Goal: Information Seeking & Learning: Learn about a topic

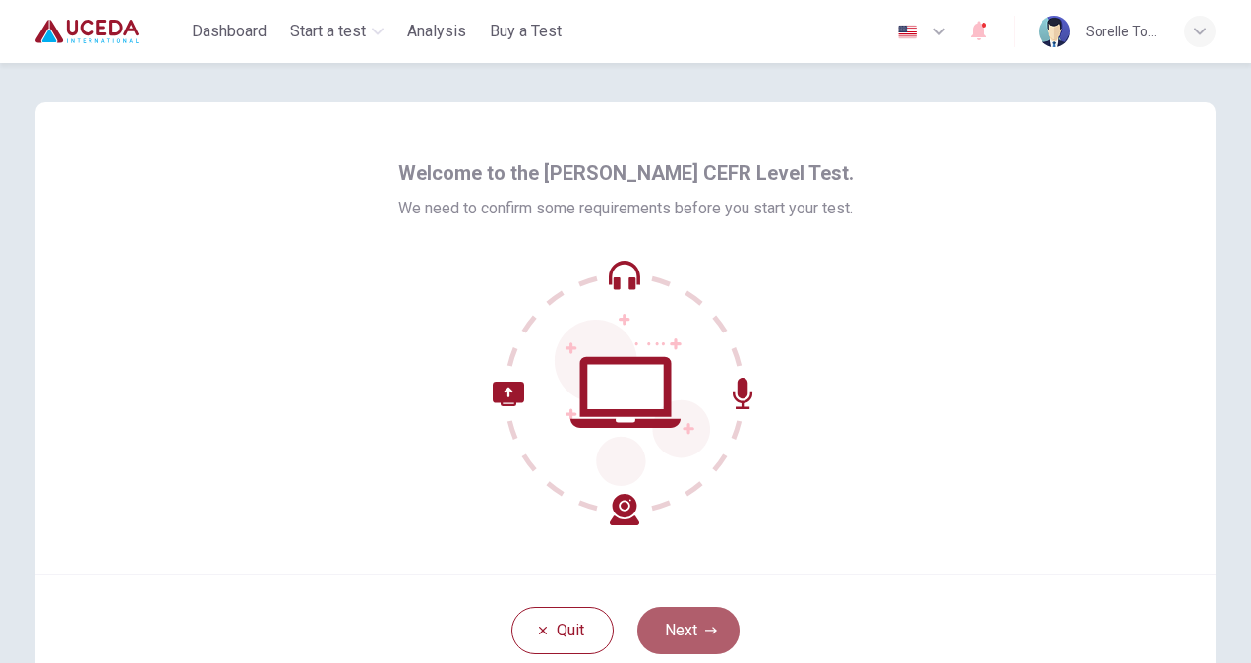
click at [704, 622] on button "Next" at bounding box center [688, 630] width 102 height 47
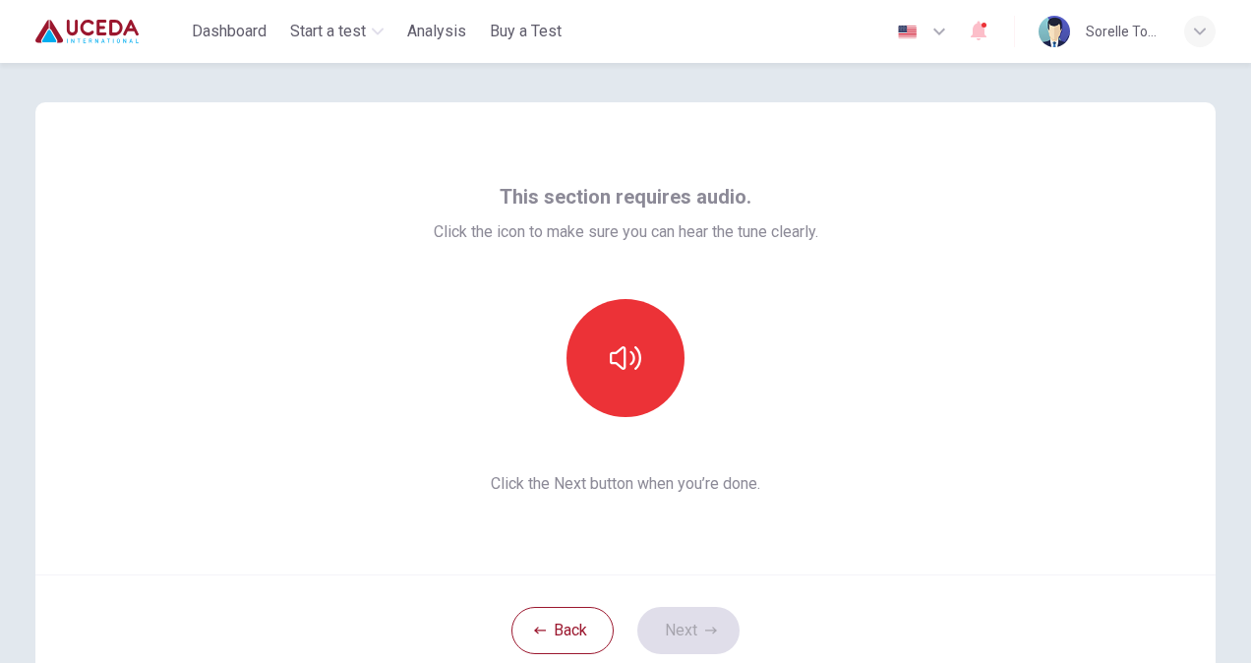
click at [728, 469] on div "This section requires audio. Click the icon to make sure you can hear the tune …" at bounding box center [626, 338] width 385 height 315
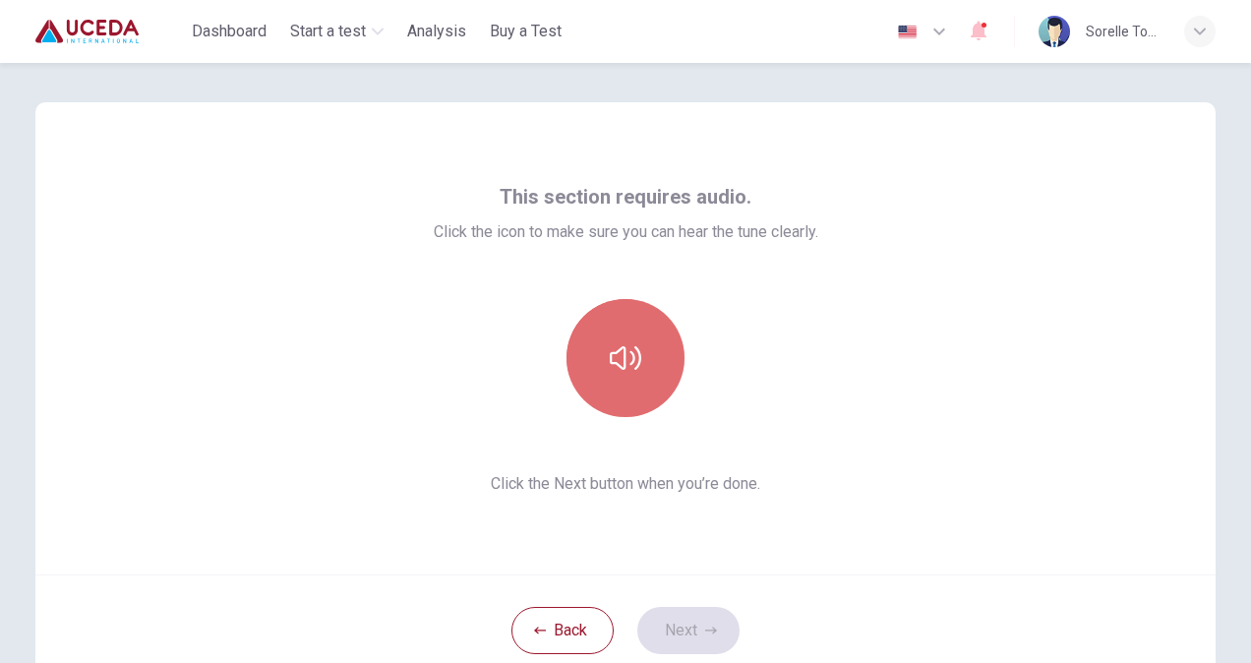
click at [633, 376] on button "button" at bounding box center [625, 358] width 118 height 118
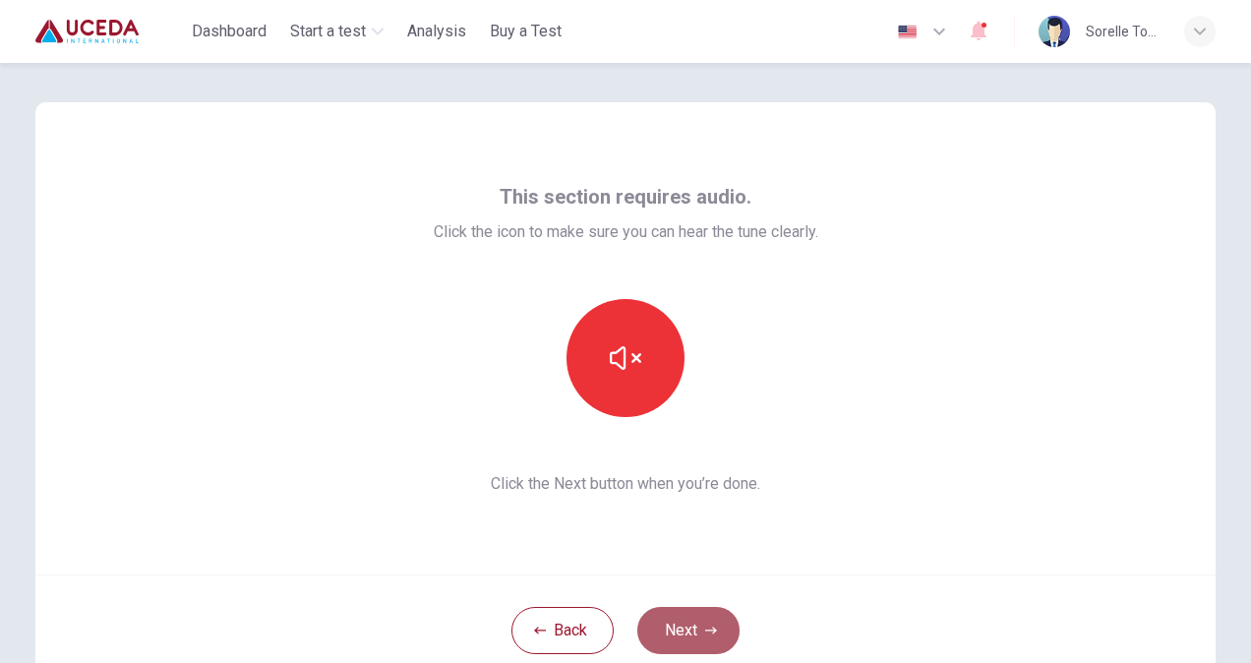
click at [689, 635] on button "Next" at bounding box center [688, 630] width 102 height 47
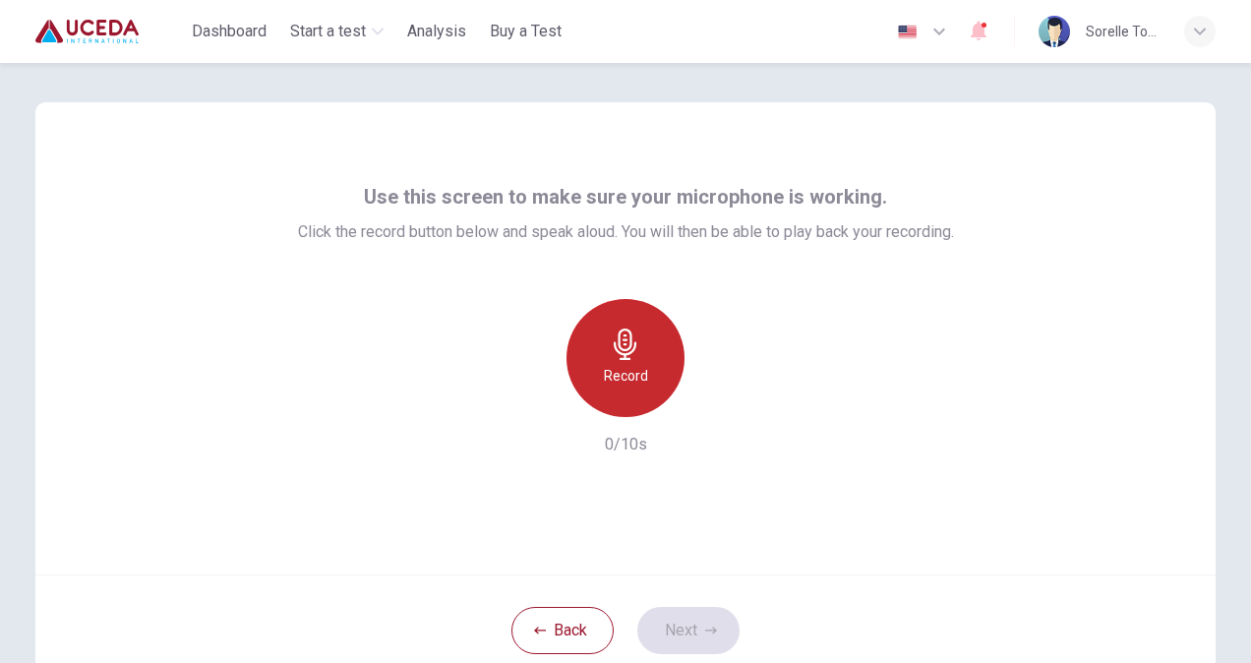
click at [625, 368] on h6 "Record" at bounding box center [626, 376] width 44 height 24
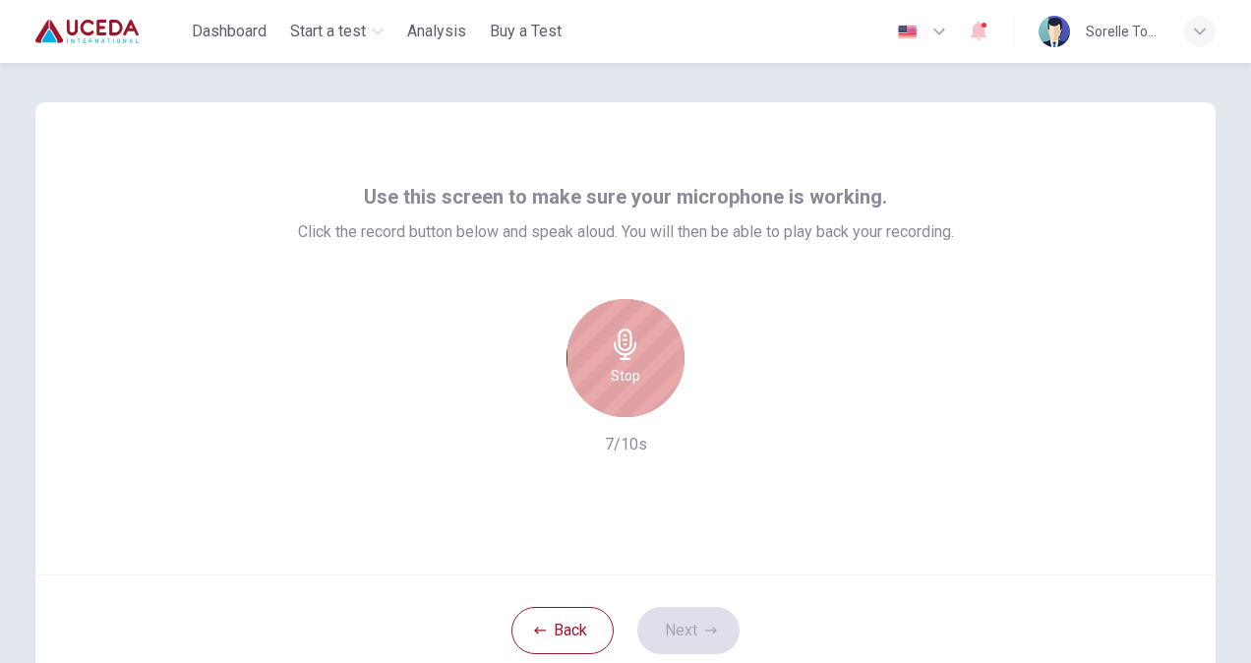
click at [625, 403] on div "Stop" at bounding box center [625, 358] width 118 height 118
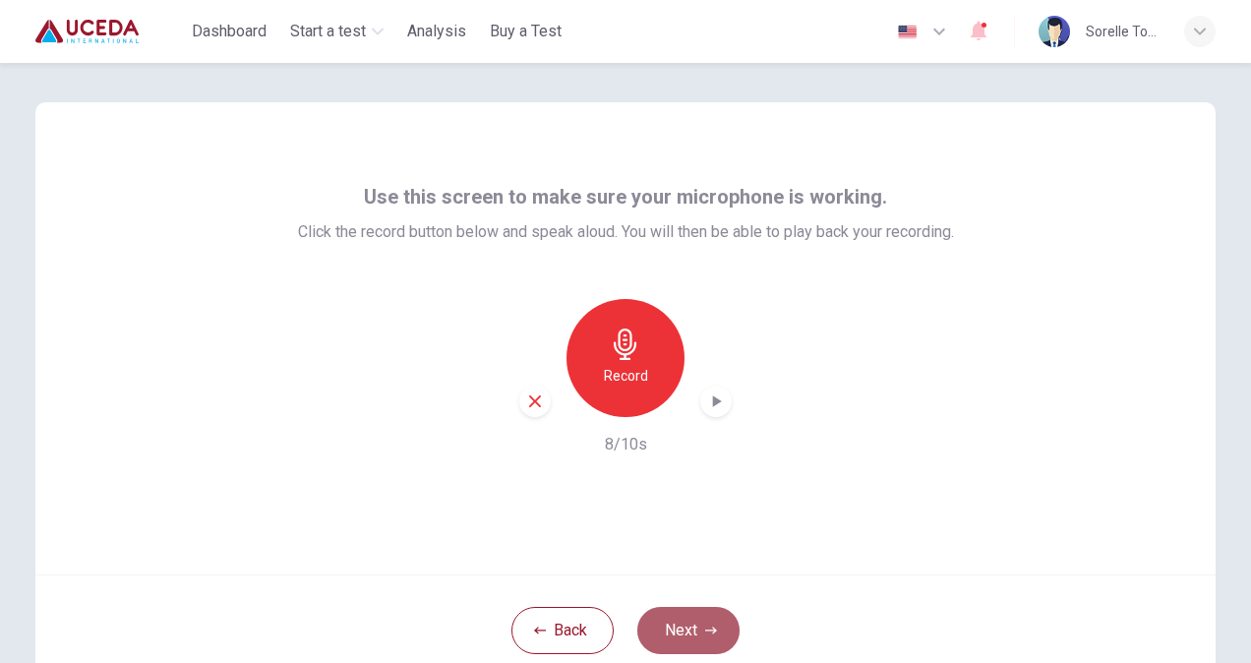
click at [679, 625] on button "Next" at bounding box center [688, 630] width 102 height 47
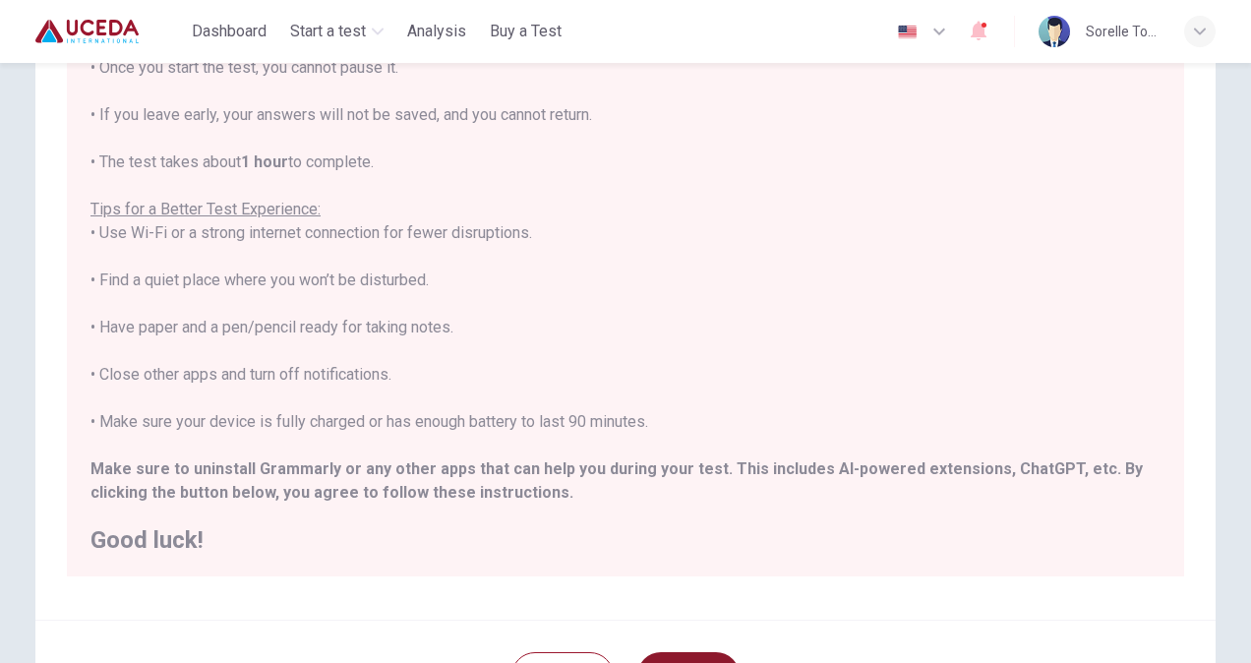
scroll to position [368, 0]
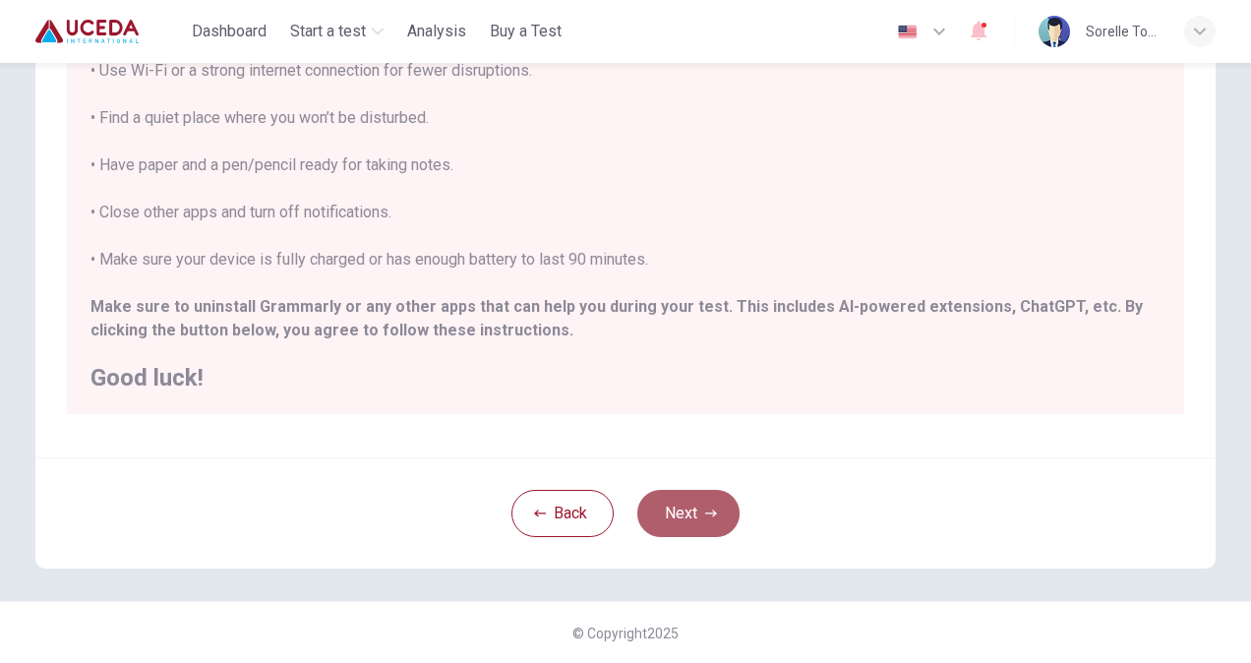
click at [702, 503] on button "Next" at bounding box center [688, 513] width 102 height 47
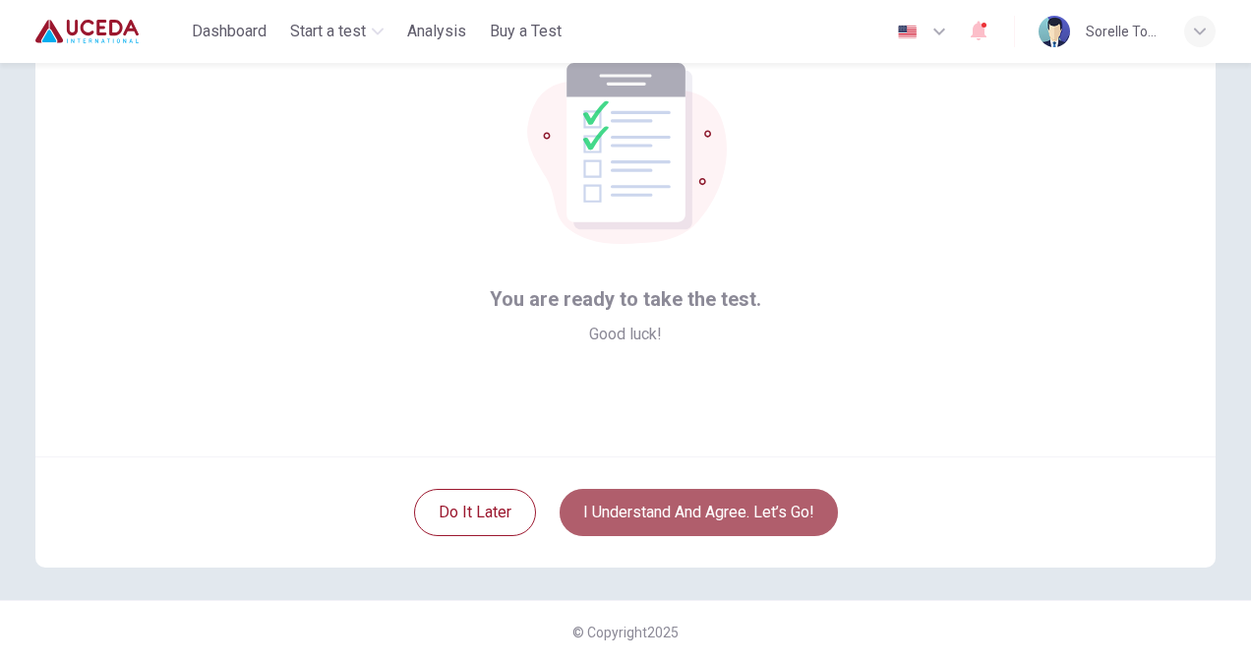
click at [677, 519] on button "I understand and agree. Let’s go!" at bounding box center [699, 512] width 278 height 47
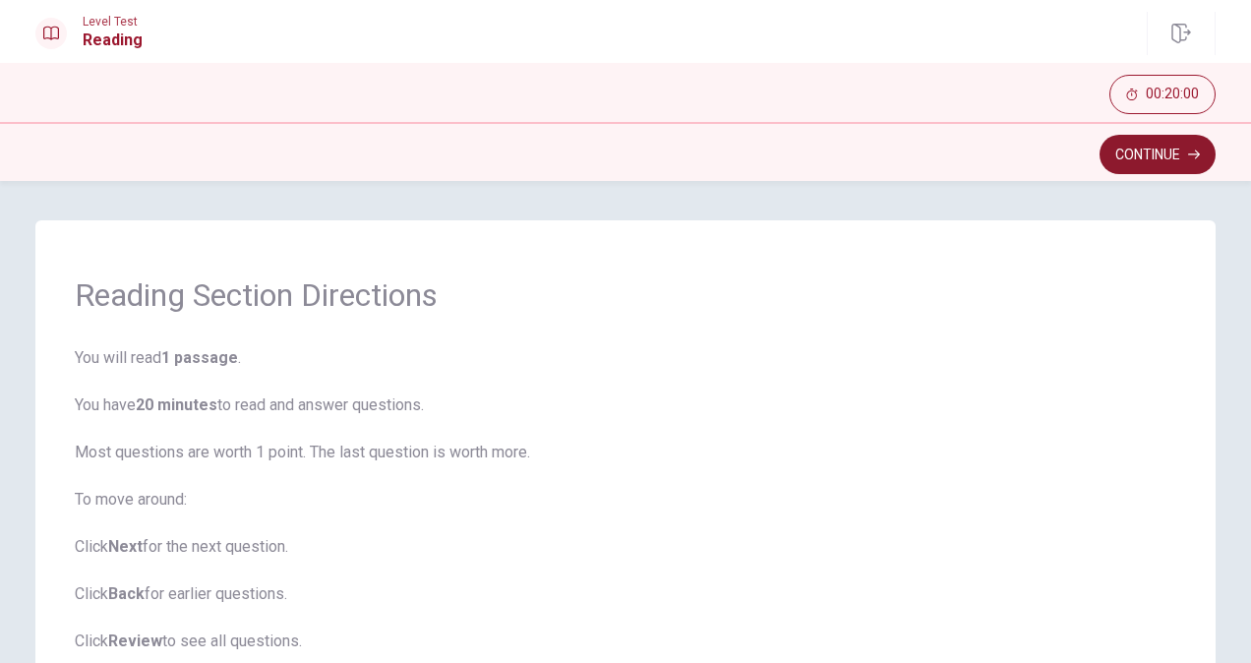
click at [1185, 148] on button "Continue" at bounding box center [1157, 154] width 116 height 39
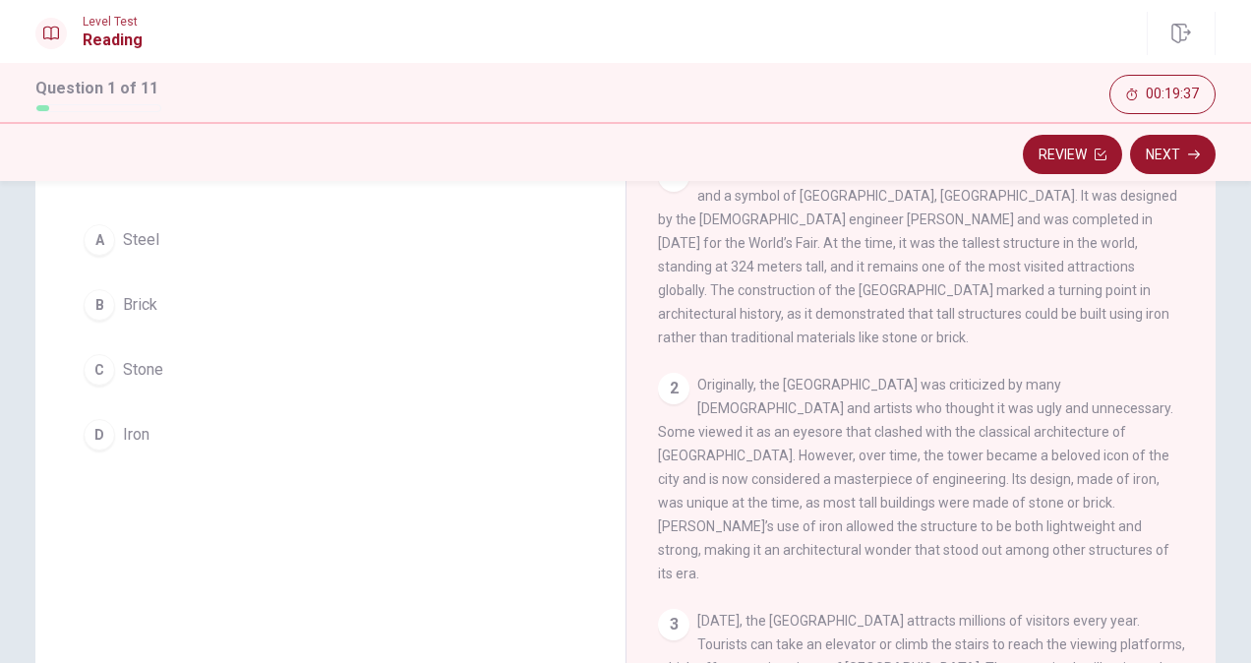
scroll to position [107, 0]
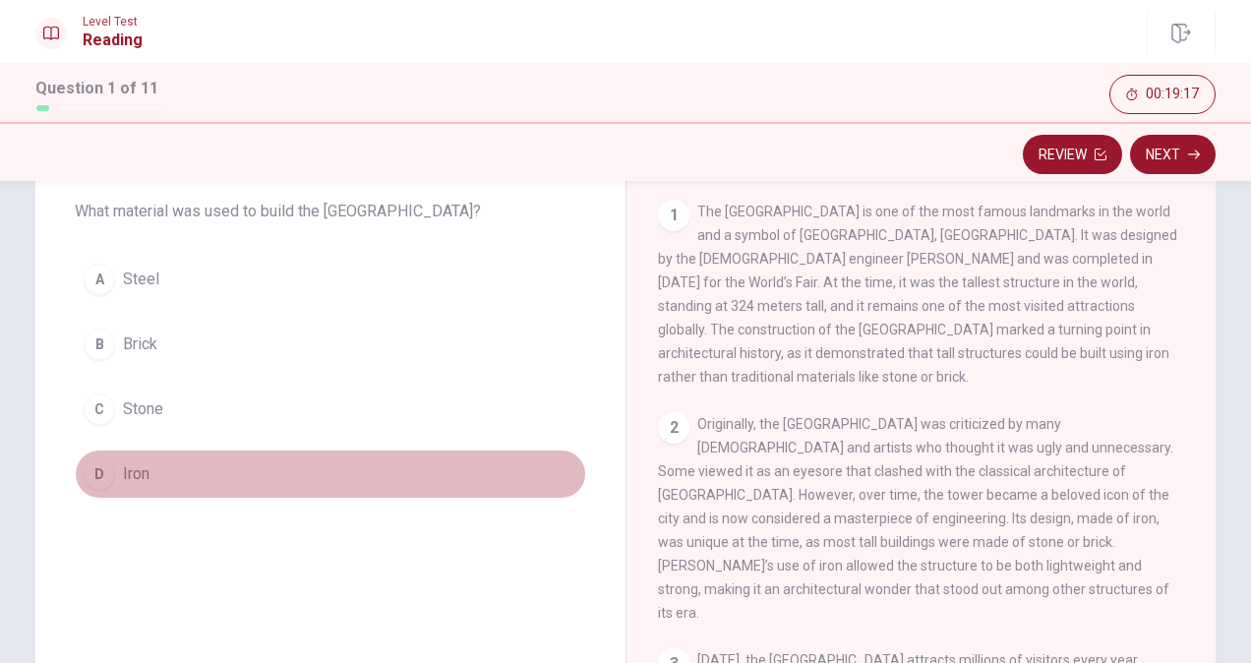
click at [127, 473] on span "Iron" at bounding box center [136, 474] width 27 height 24
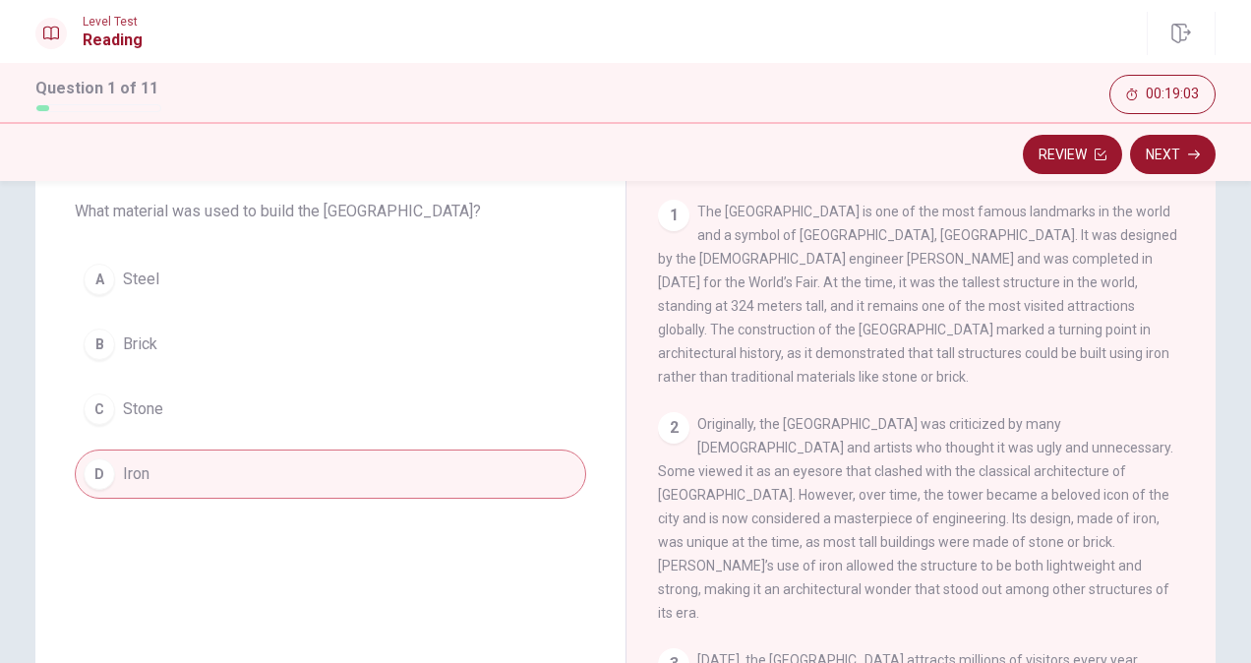
click at [1239, 649] on div "Question 1 What material was used to build the [GEOGRAPHIC_DATA]? A Steel B Bri…" at bounding box center [625, 454] width 1243 height 683
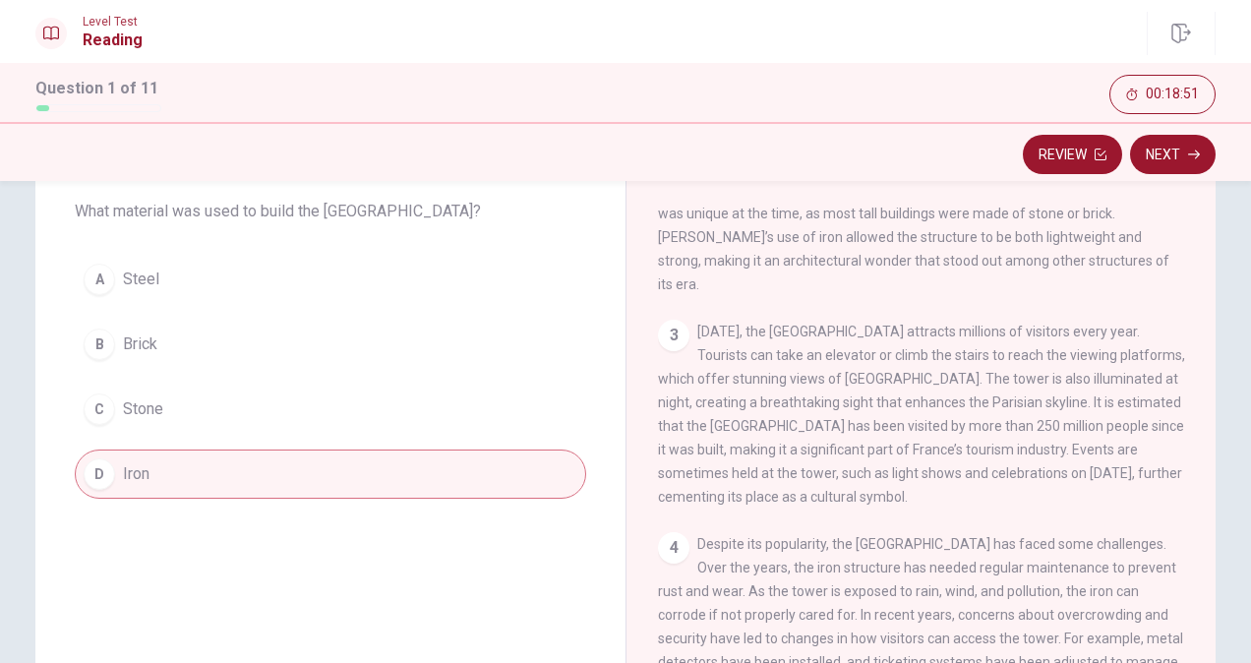
scroll to position [0, 0]
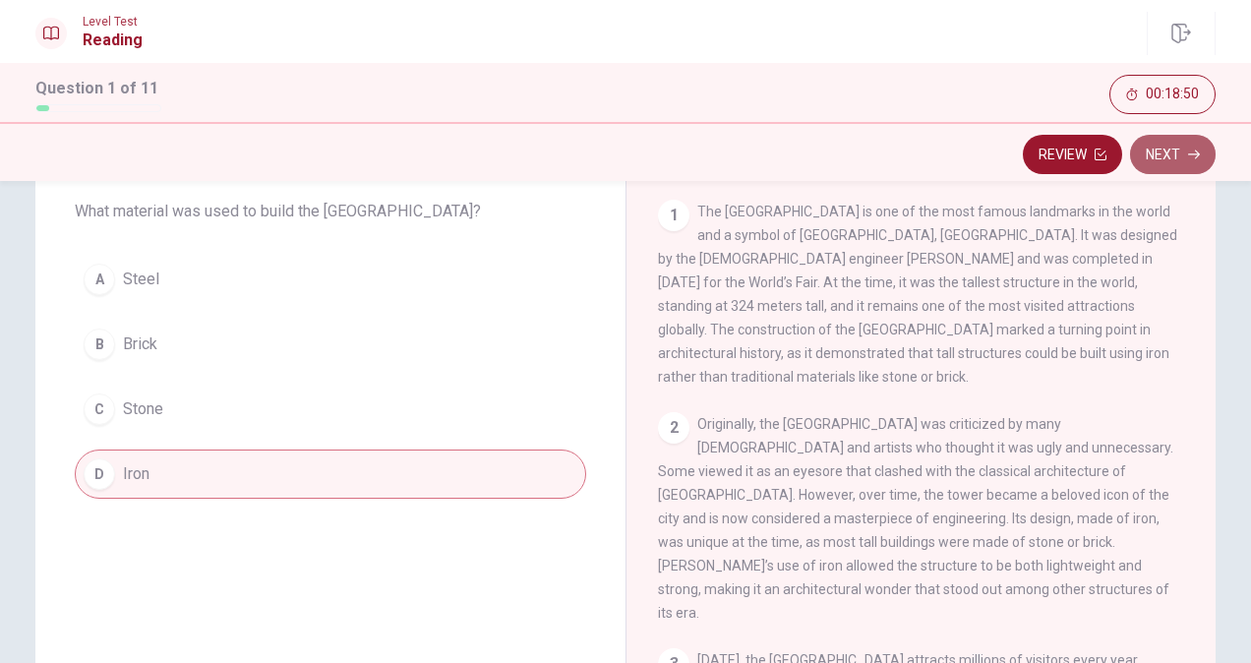
click at [1167, 153] on button "Next" at bounding box center [1173, 154] width 86 height 39
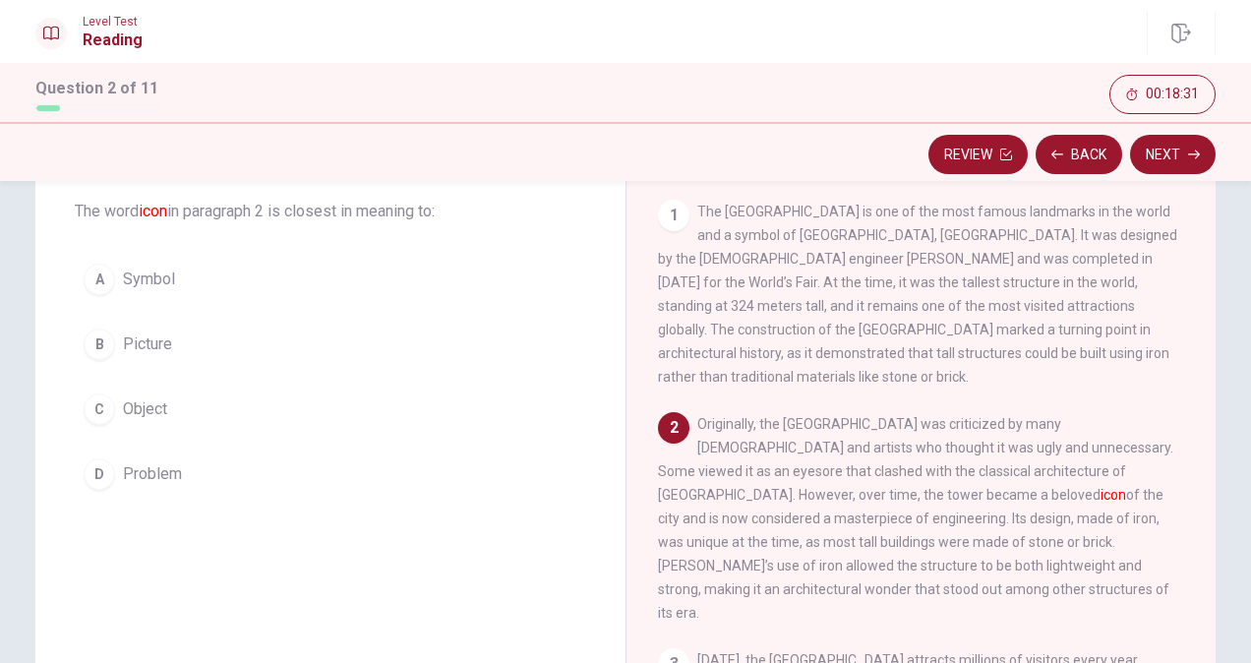
click at [429, 218] on span "The word icon in paragraph 2 is closest in meaning to:" at bounding box center [330, 212] width 511 height 24
click at [1205, 650] on div "The [GEOGRAPHIC_DATA]: A Paris Icon 1 The [GEOGRAPHIC_DATA] is one of the most …" at bounding box center [920, 454] width 590 height 683
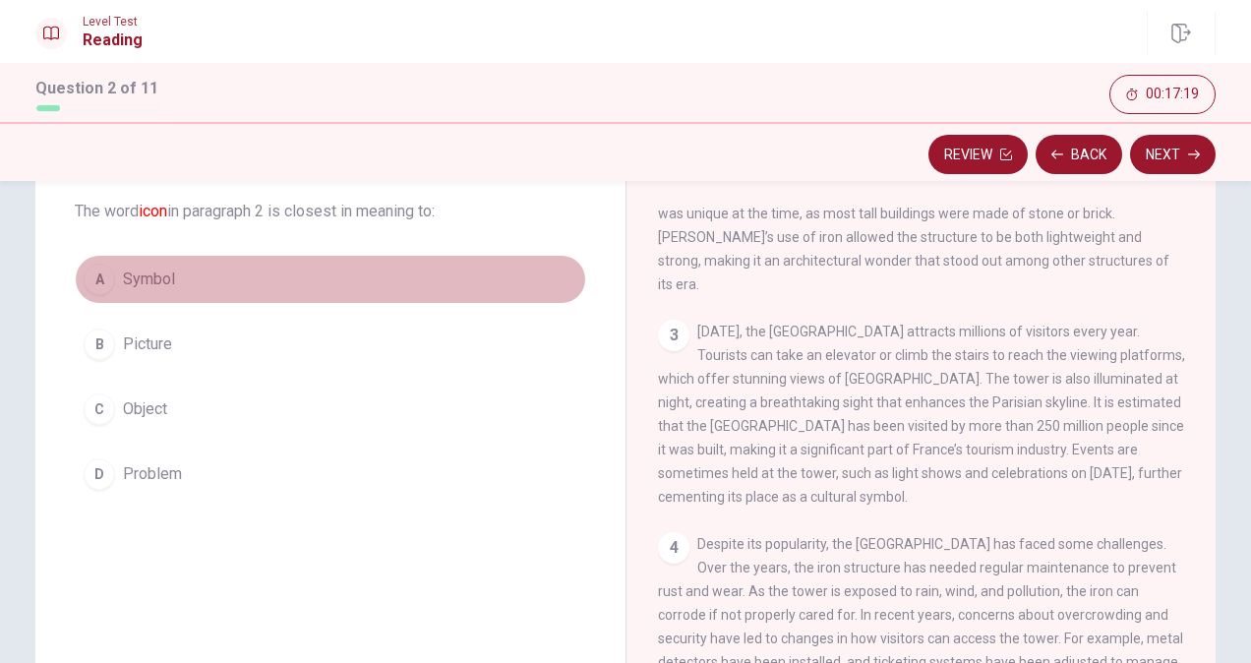
click at [138, 271] on span "Symbol" at bounding box center [149, 279] width 52 height 24
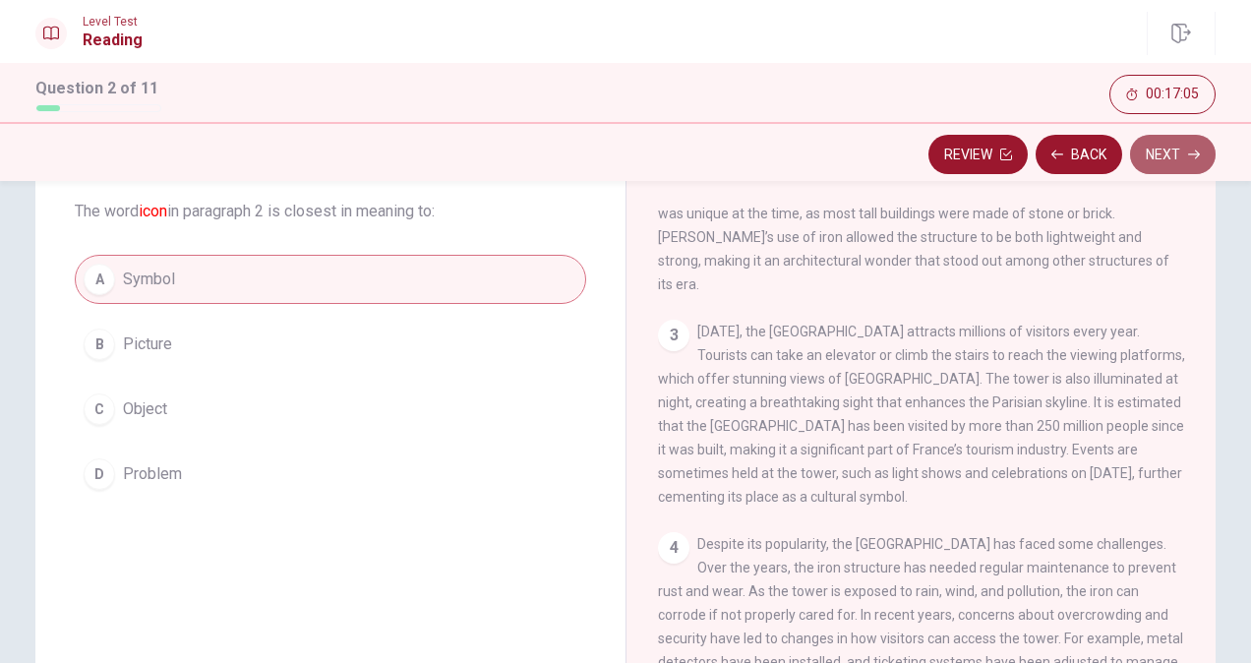
click at [1170, 147] on button "Next" at bounding box center [1173, 154] width 86 height 39
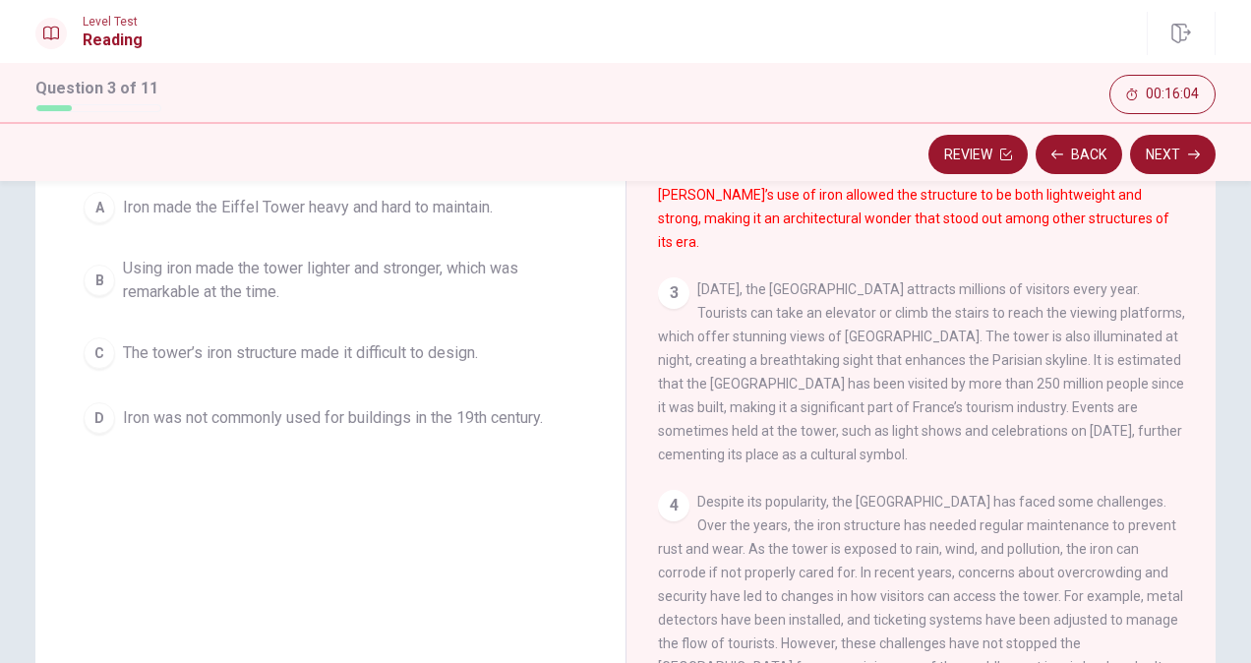
scroll to position [315, 0]
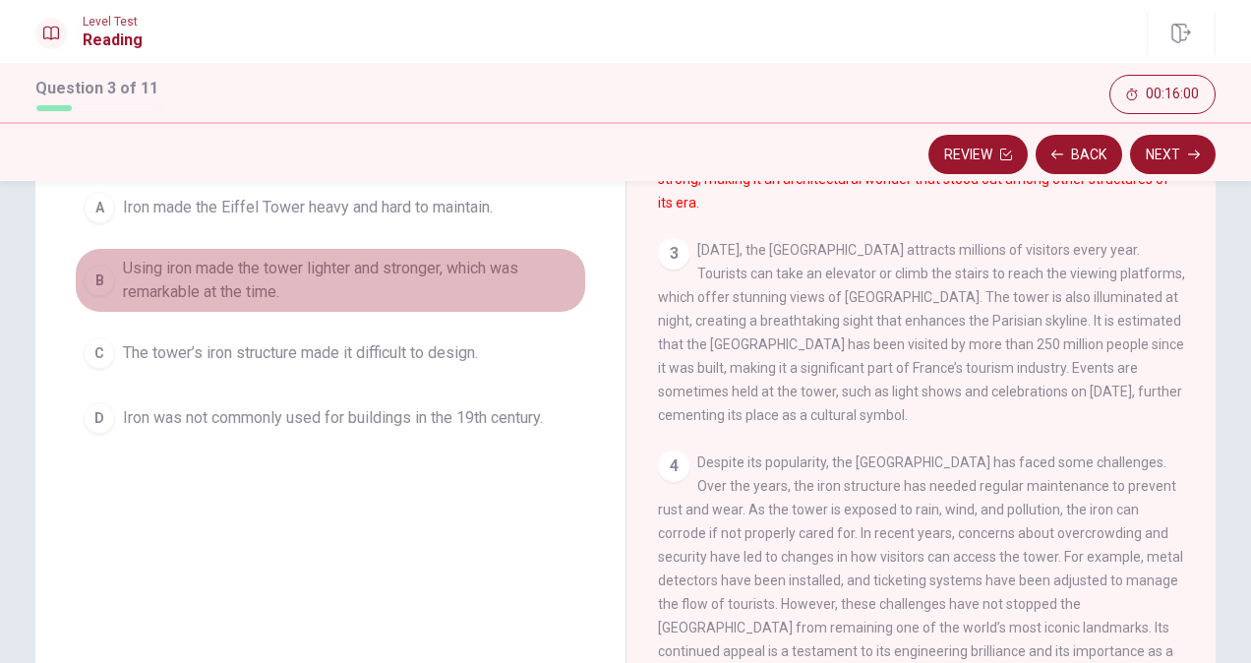
click at [214, 282] on span "Using iron made the tower lighter and stronger, which was remarkable at the tim…" at bounding box center [350, 280] width 454 height 47
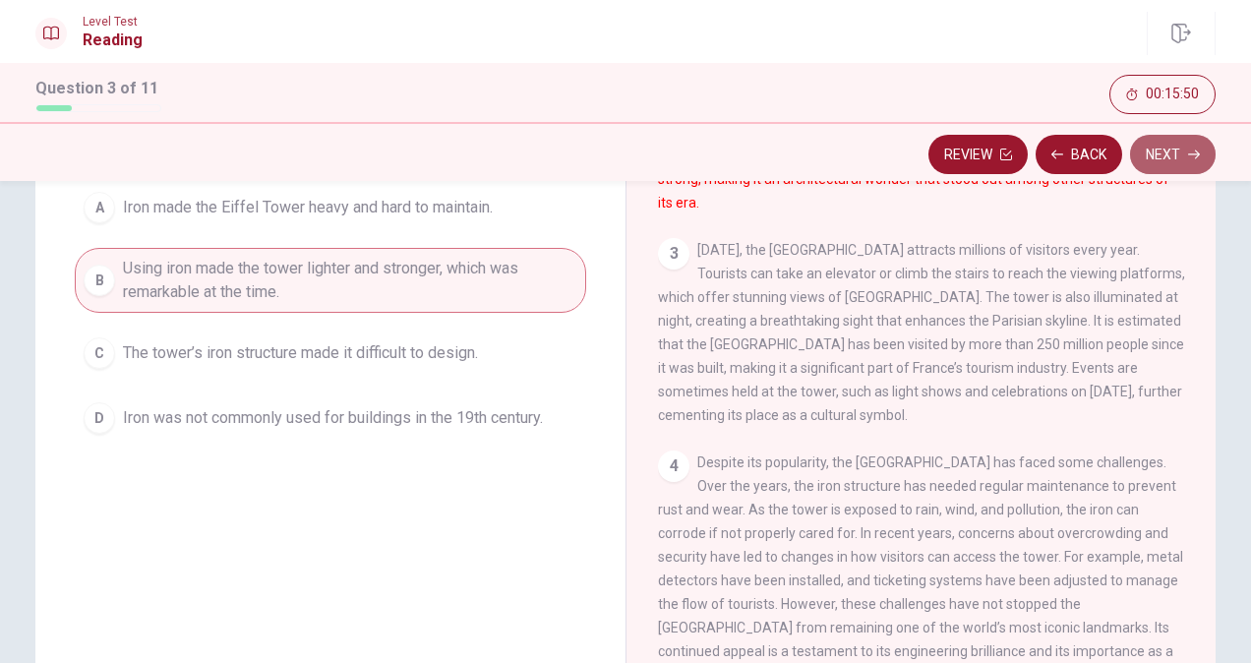
click at [1204, 146] on button "Next" at bounding box center [1173, 154] width 86 height 39
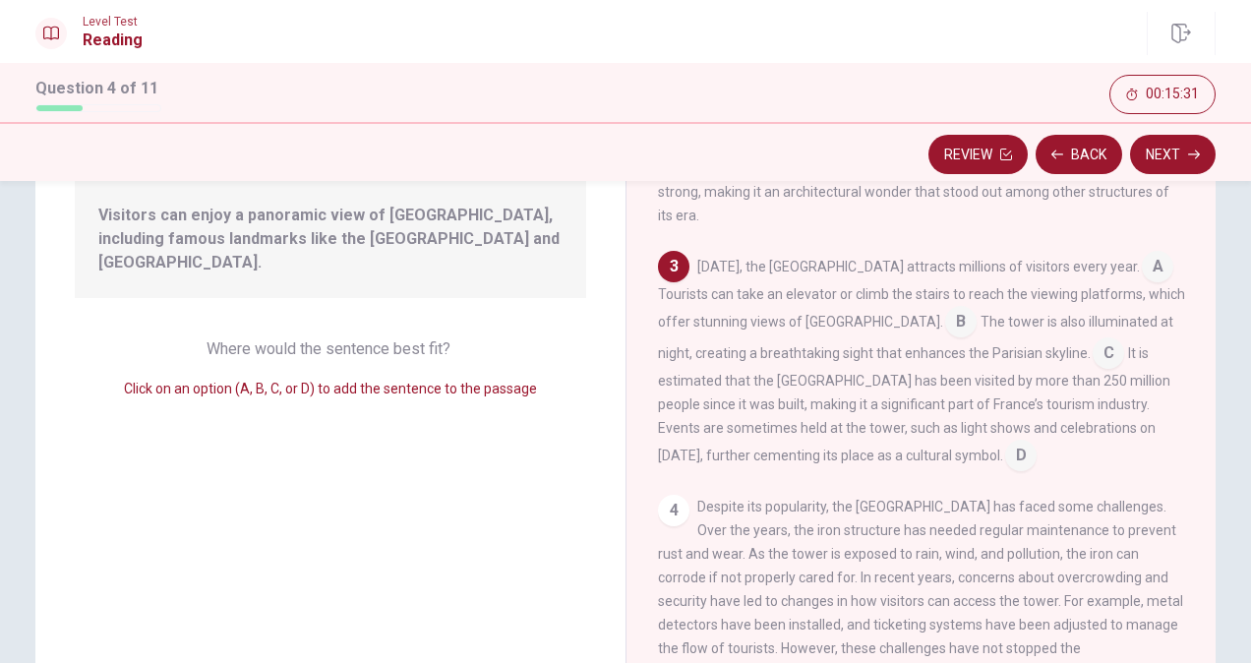
scroll to position [341, 0]
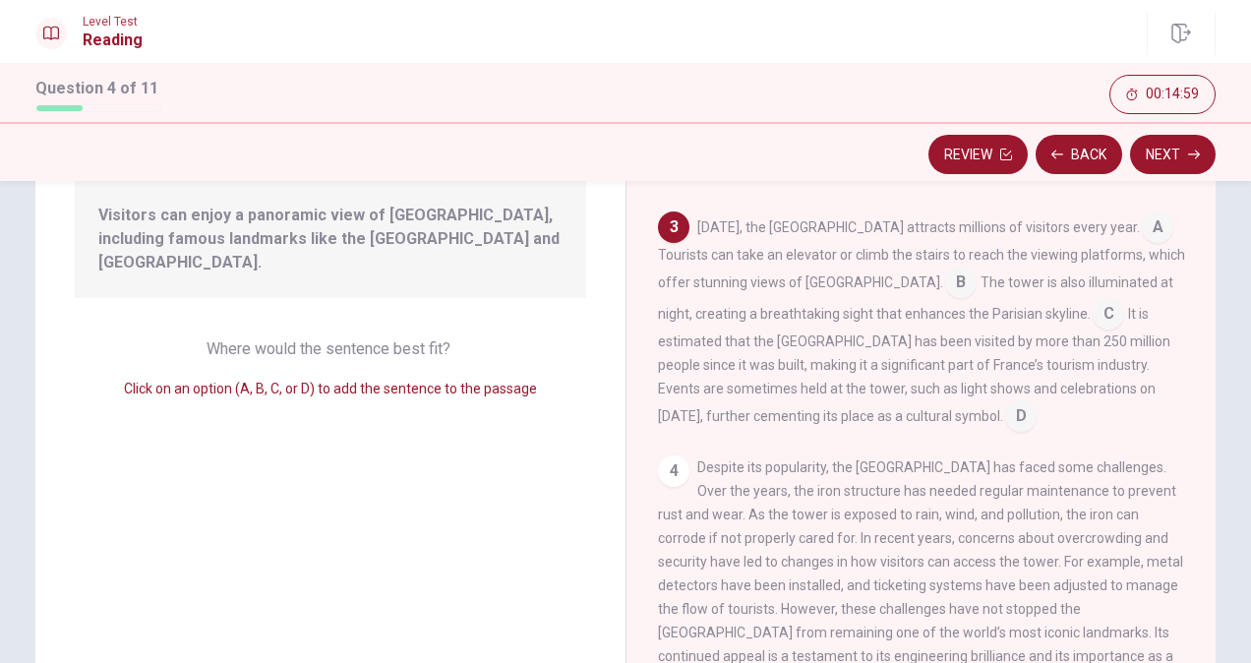
click at [945, 268] on input at bounding box center [960, 283] width 31 height 31
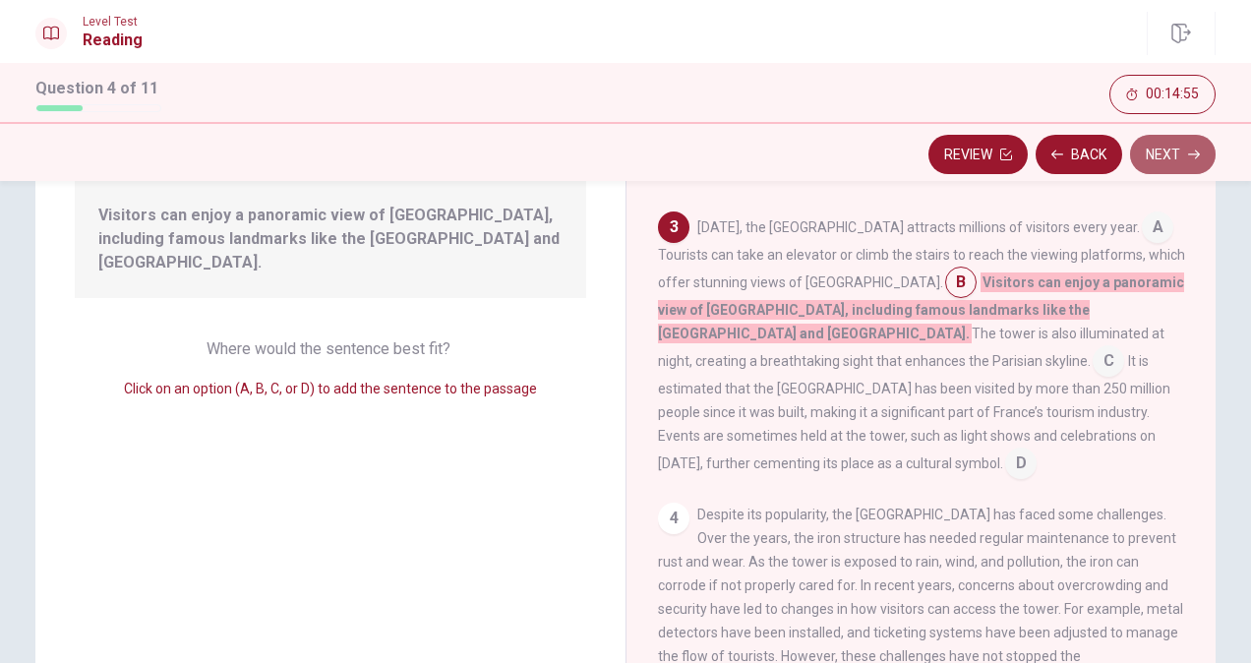
click at [1172, 158] on button "Next" at bounding box center [1173, 154] width 86 height 39
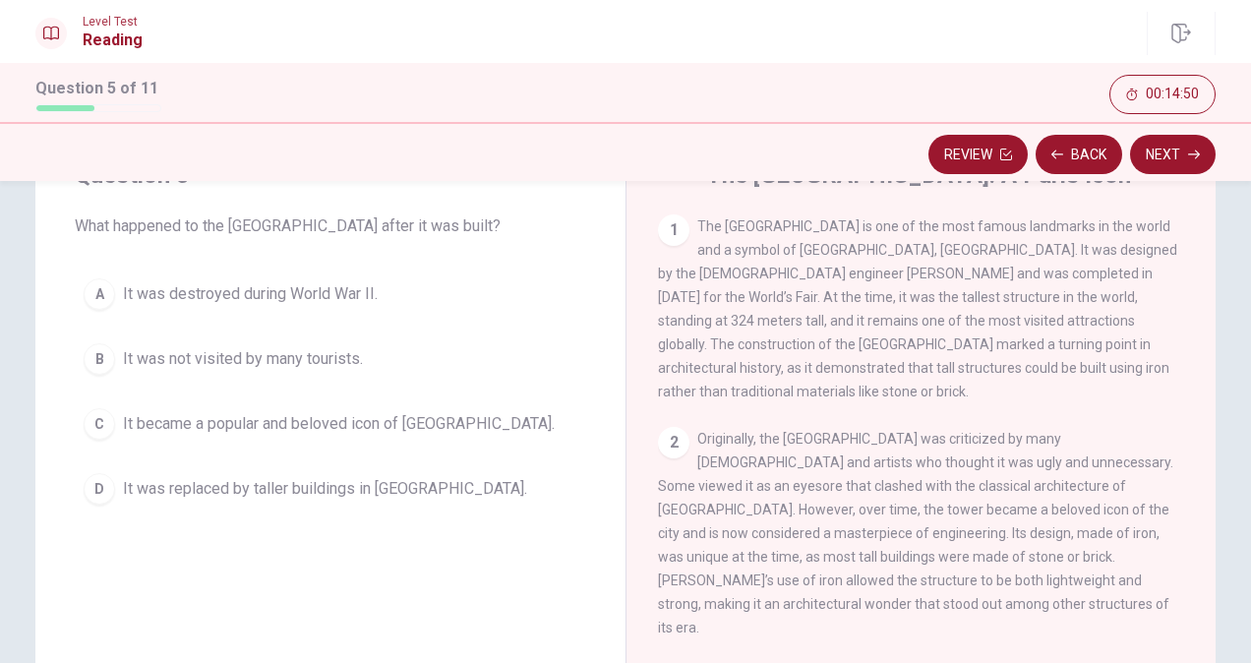
scroll to position [91, 0]
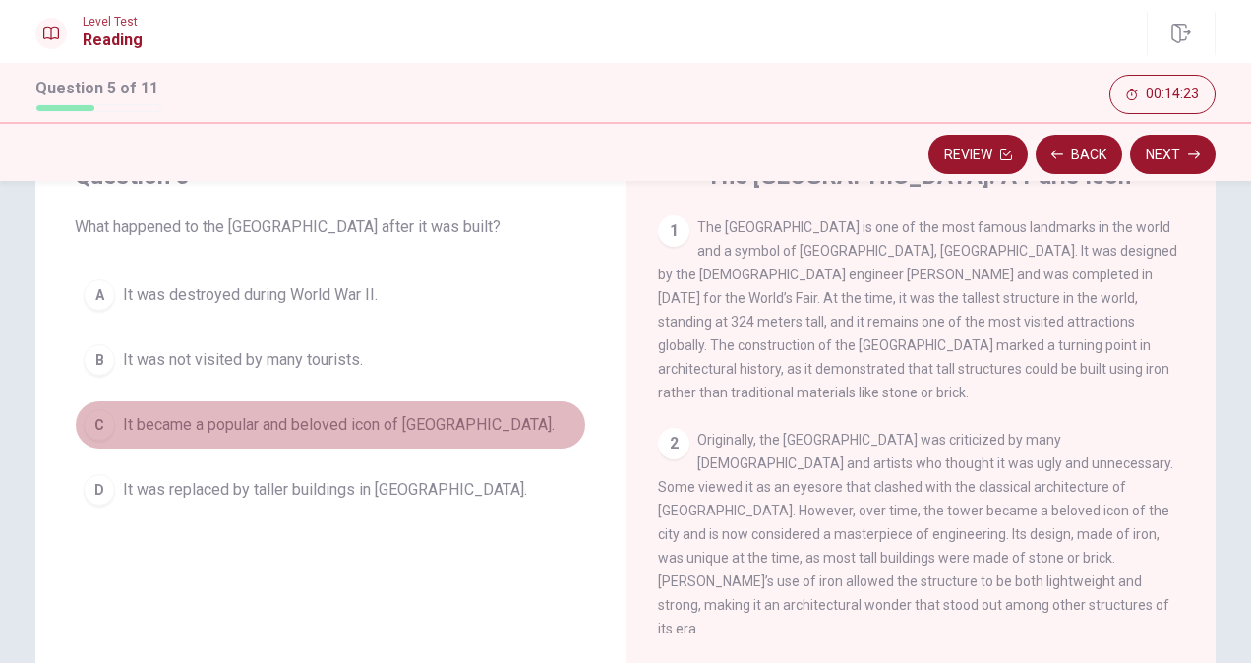
click at [256, 429] on span "It became a popular and beloved icon of [GEOGRAPHIC_DATA]." at bounding box center [339, 425] width 432 height 24
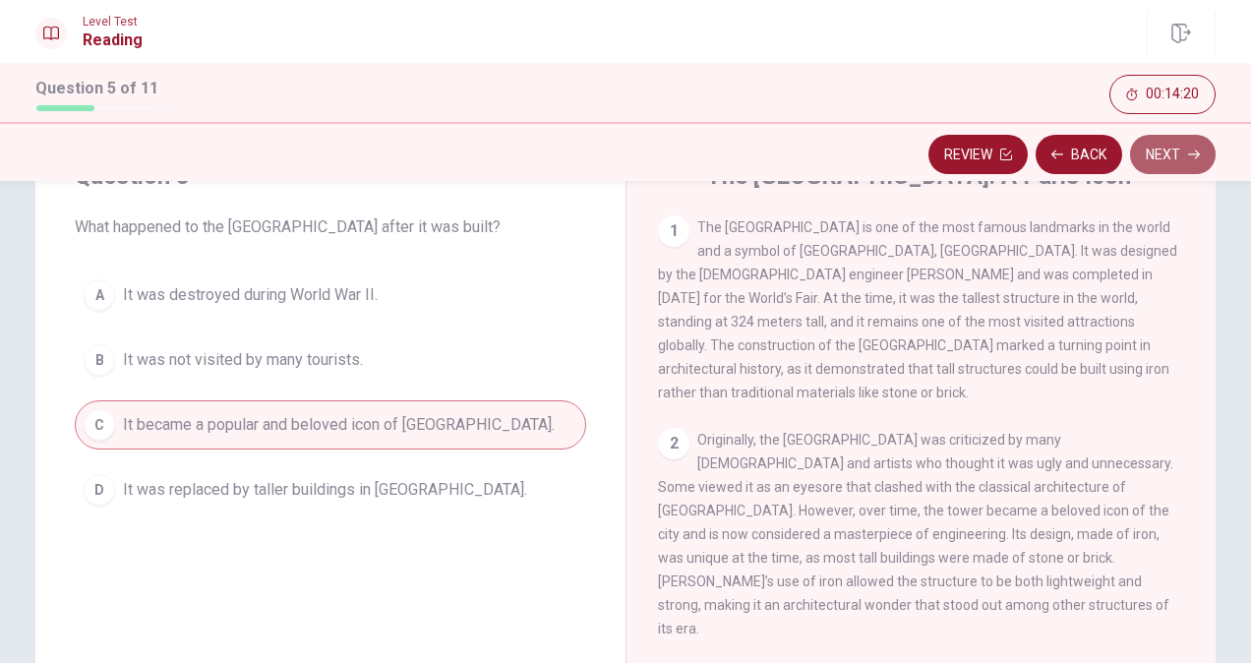
click at [1184, 155] on button "Next" at bounding box center [1173, 154] width 86 height 39
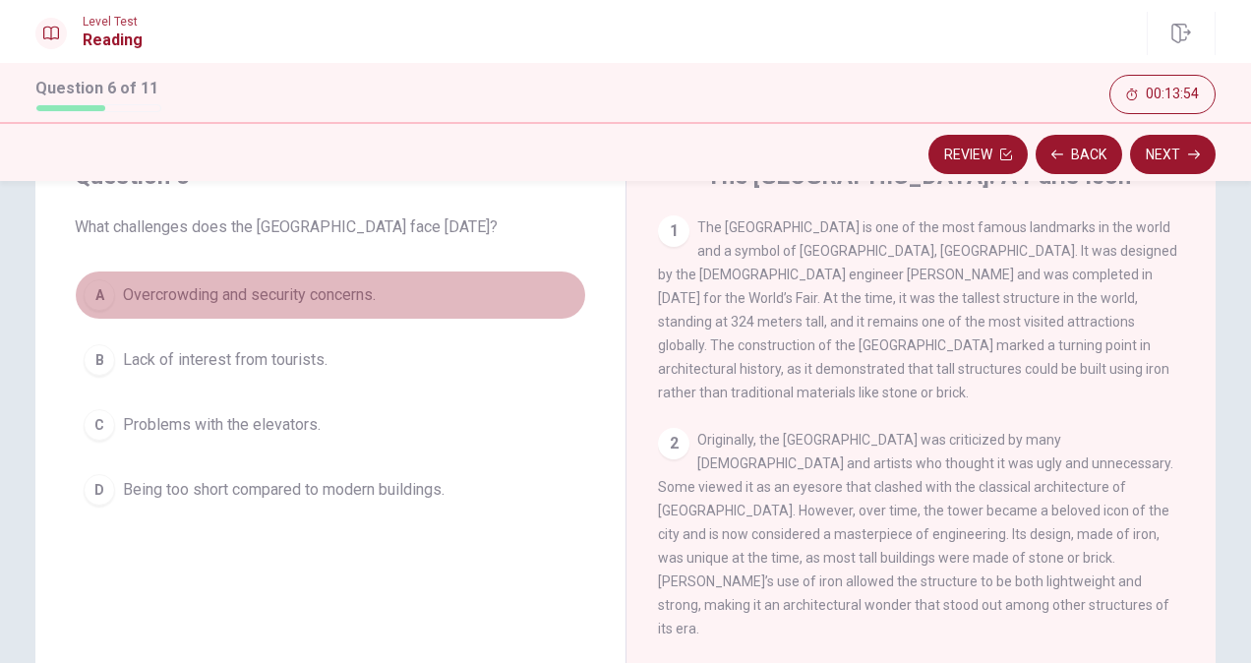
click at [190, 299] on span "Overcrowding and security concerns." at bounding box center [249, 295] width 253 height 24
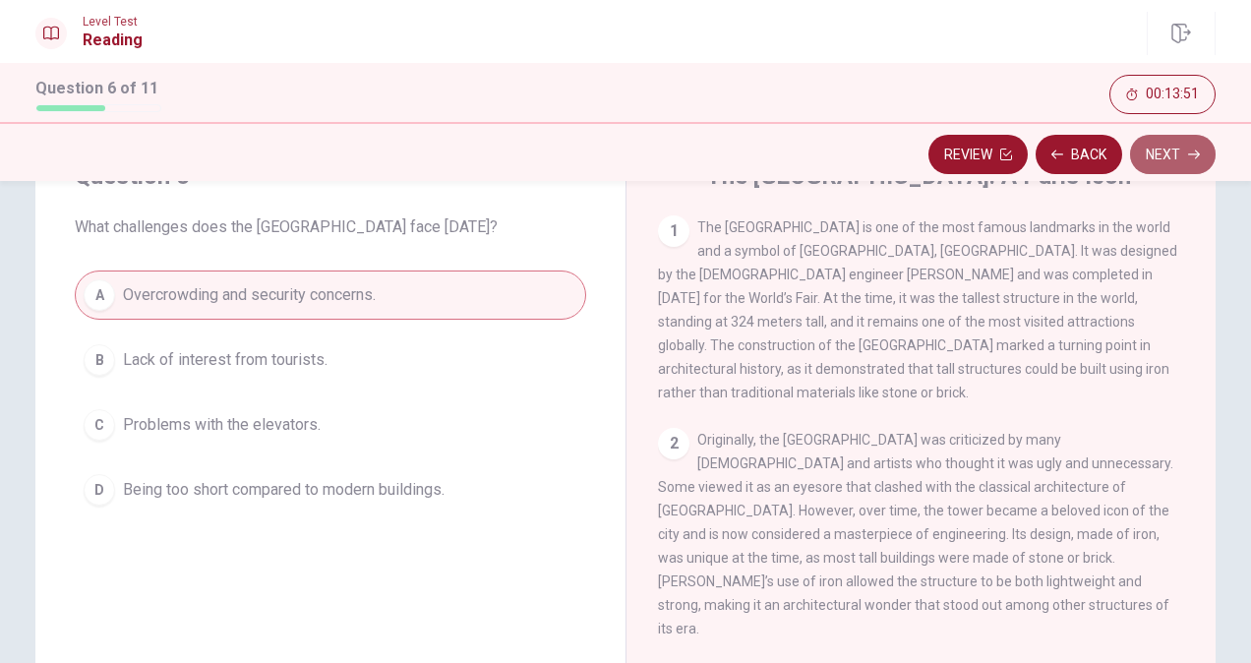
click at [1165, 142] on button "Next" at bounding box center [1173, 154] width 86 height 39
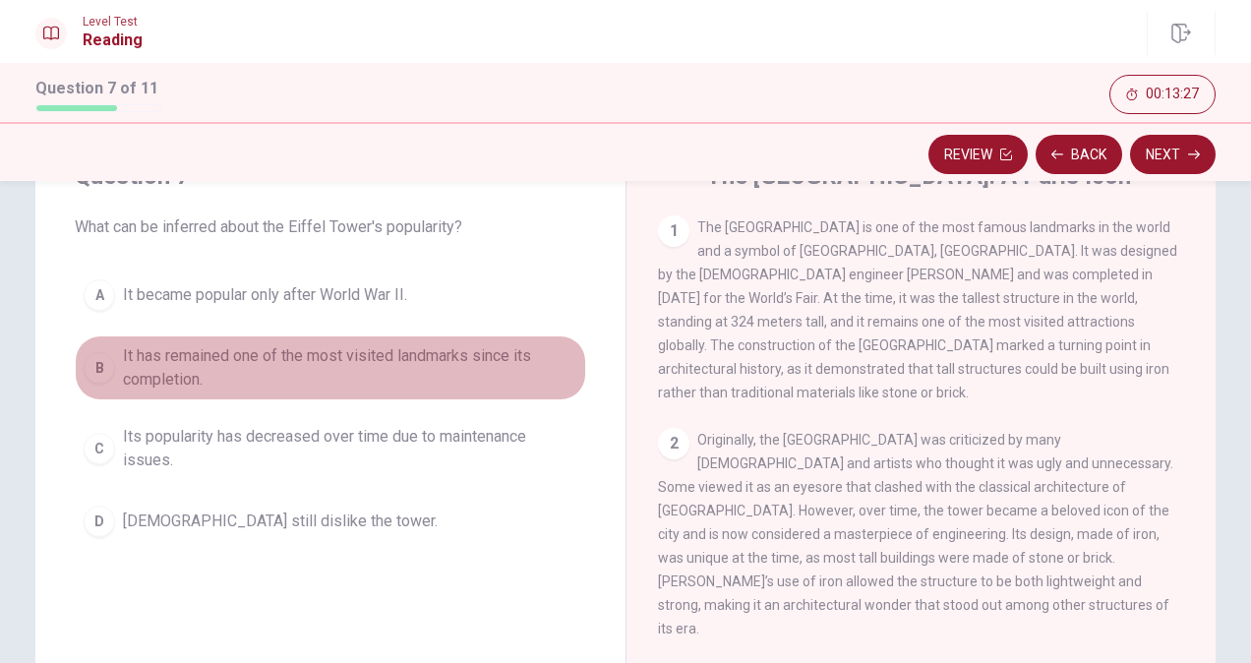
click at [300, 360] on span "It has remained one of the most visited landmarks since its completion." at bounding box center [350, 367] width 454 height 47
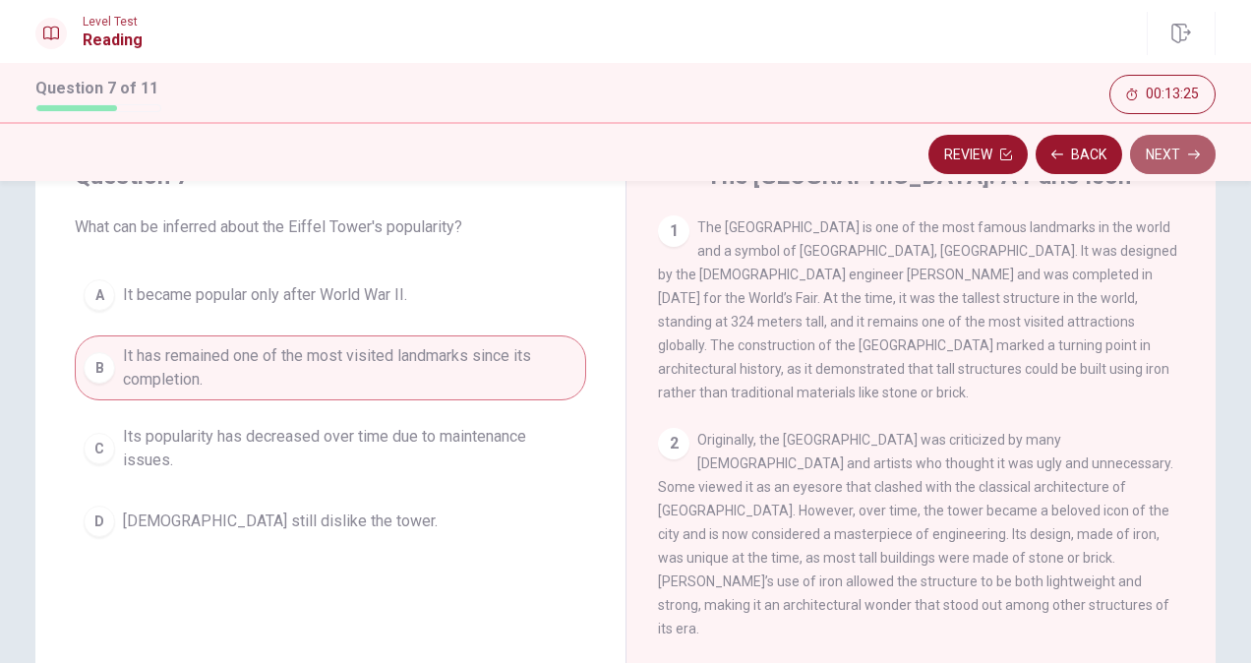
click at [1186, 152] on button "Next" at bounding box center [1173, 154] width 86 height 39
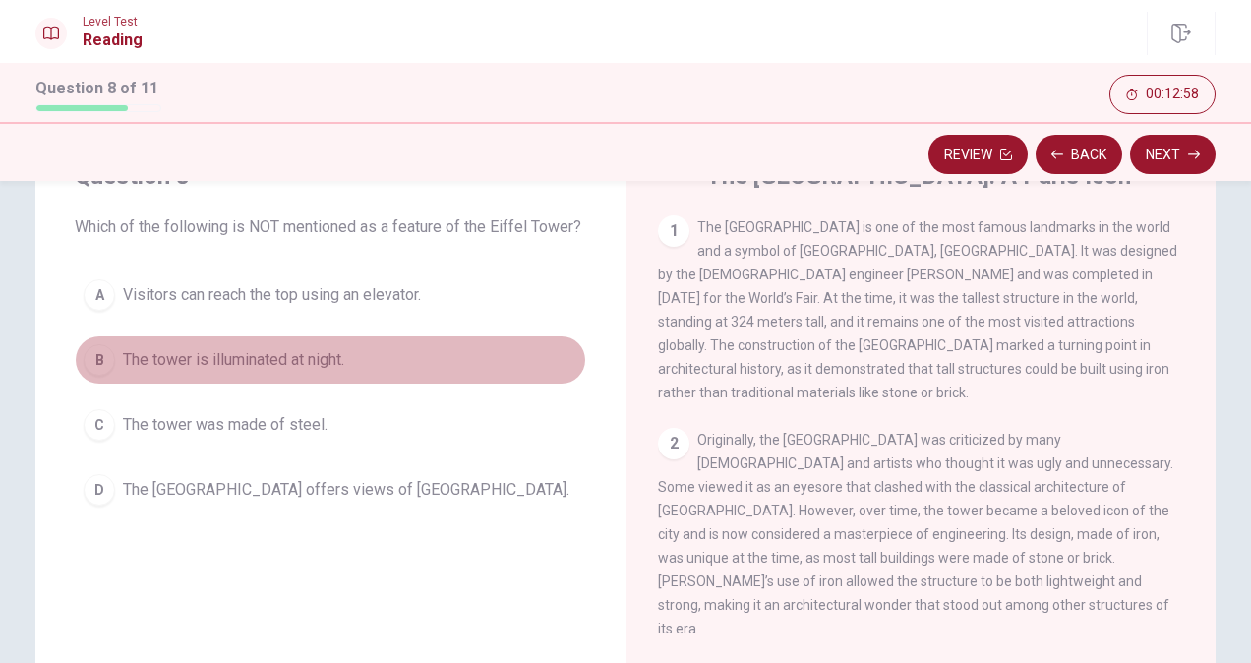
click at [314, 352] on span "The tower is illuminated at night." at bounding box center [233, 360] width 221 height 24
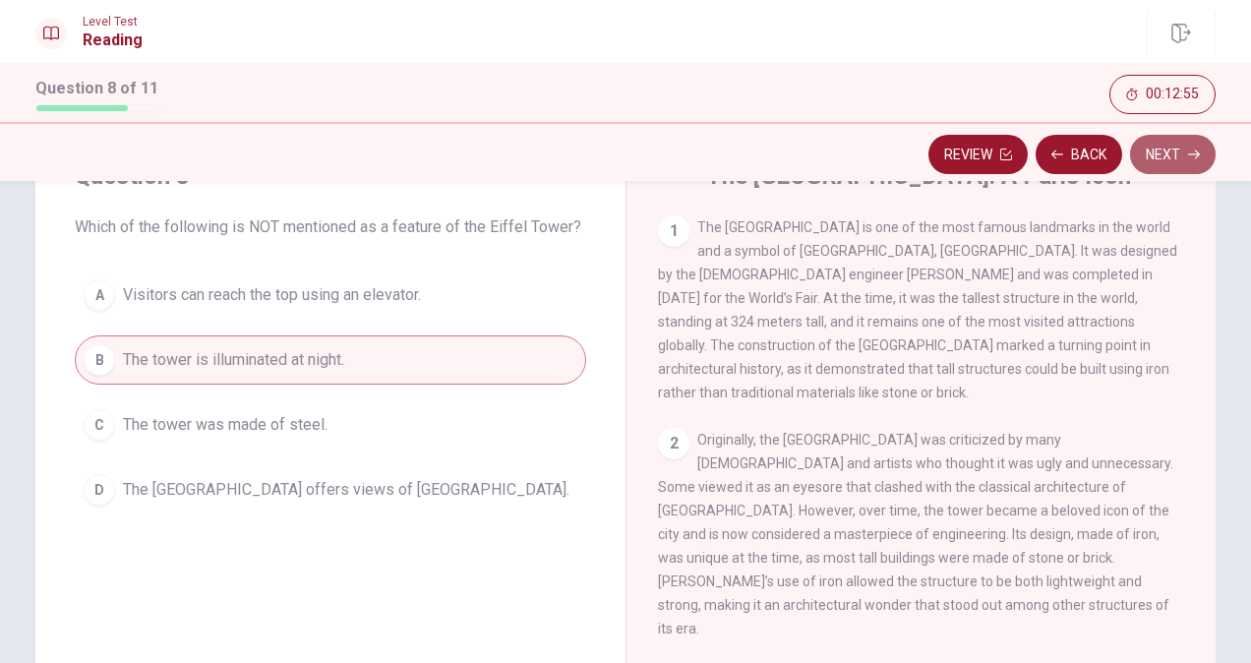
click at [1162, 151] on button "Next" at bounding box center [1173, 154] width 86 height 39
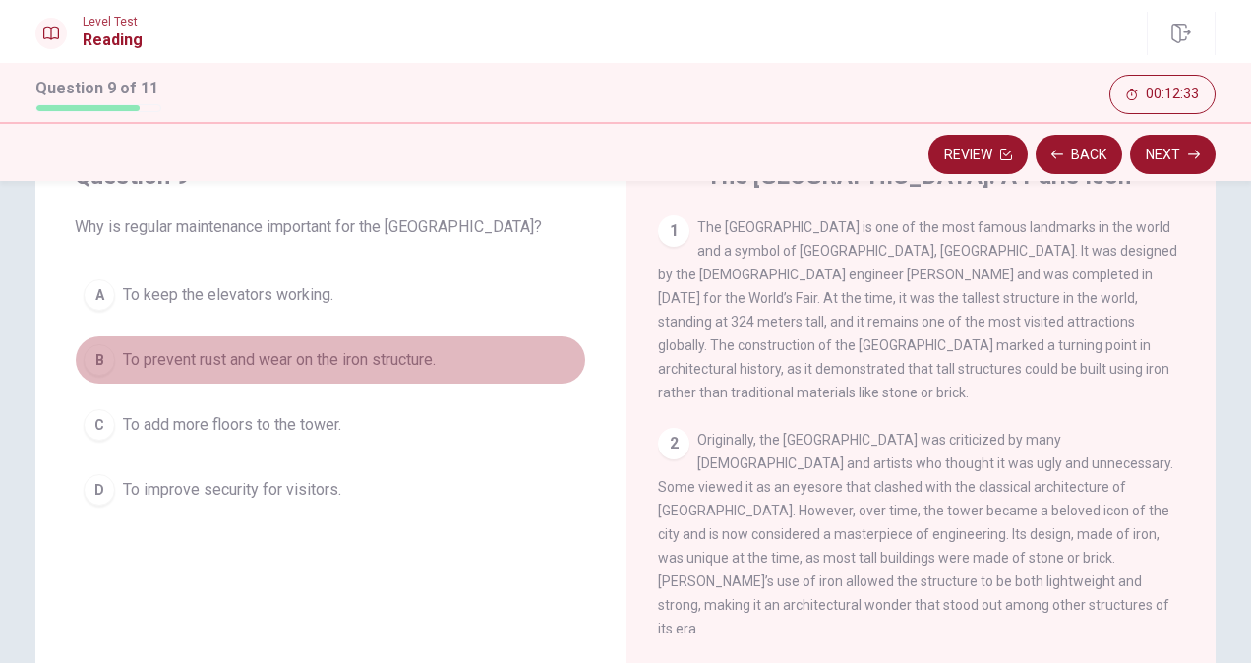
click at [208, 353] on span "To prevent rust and wear on the iron structure." at bounding box center [279, 360] width 313 height 24
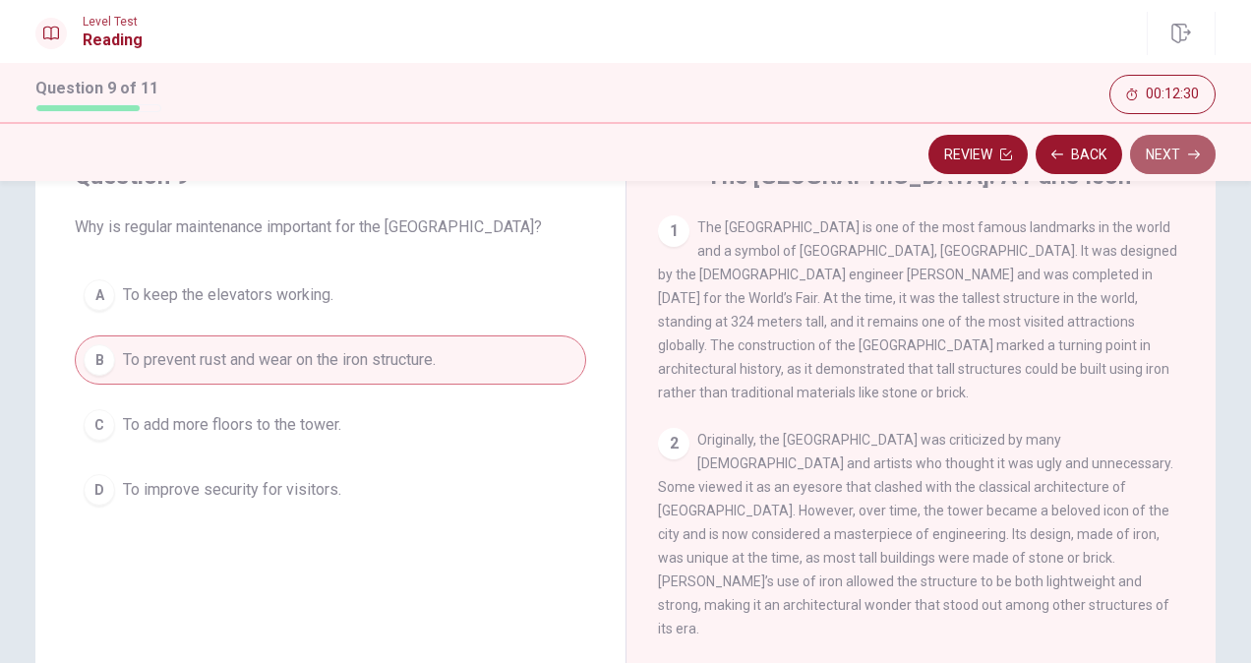
click at [1176, 153] on button "Next" at bounding box center [1173, 154] width 86 height 39
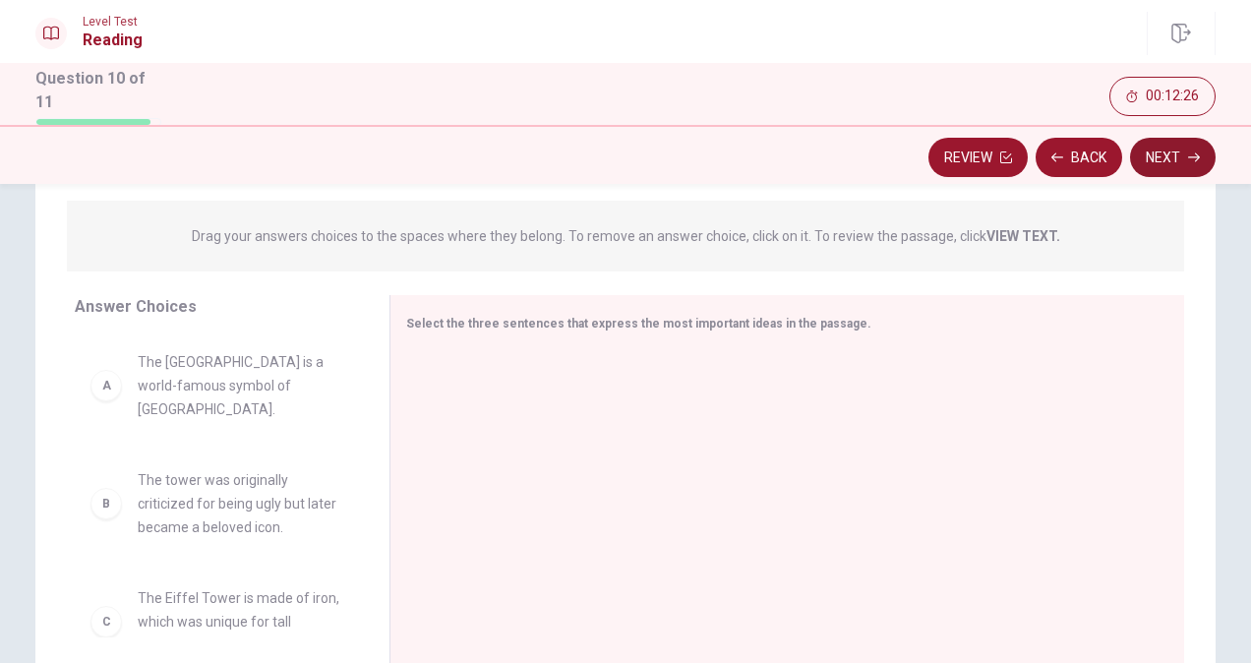
scroll to position [343, 0]
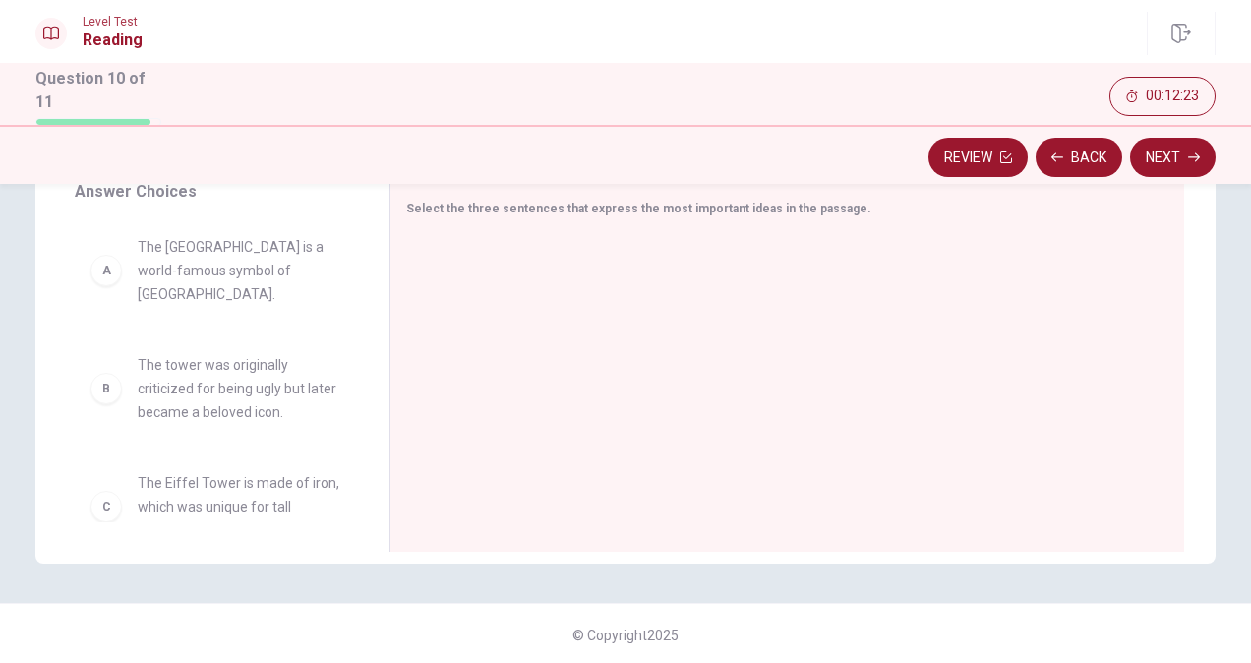
click at [356, 522] on div "Answer Choices A The Eiffel Tower is a world-famous symbol of [GEOGRAPHIC_DATA]…" at bounding box center [212, 371] width 354 height 382
click at [1168, 152] on button "Next" at bounding box center [1173, 157] width 86 height 39
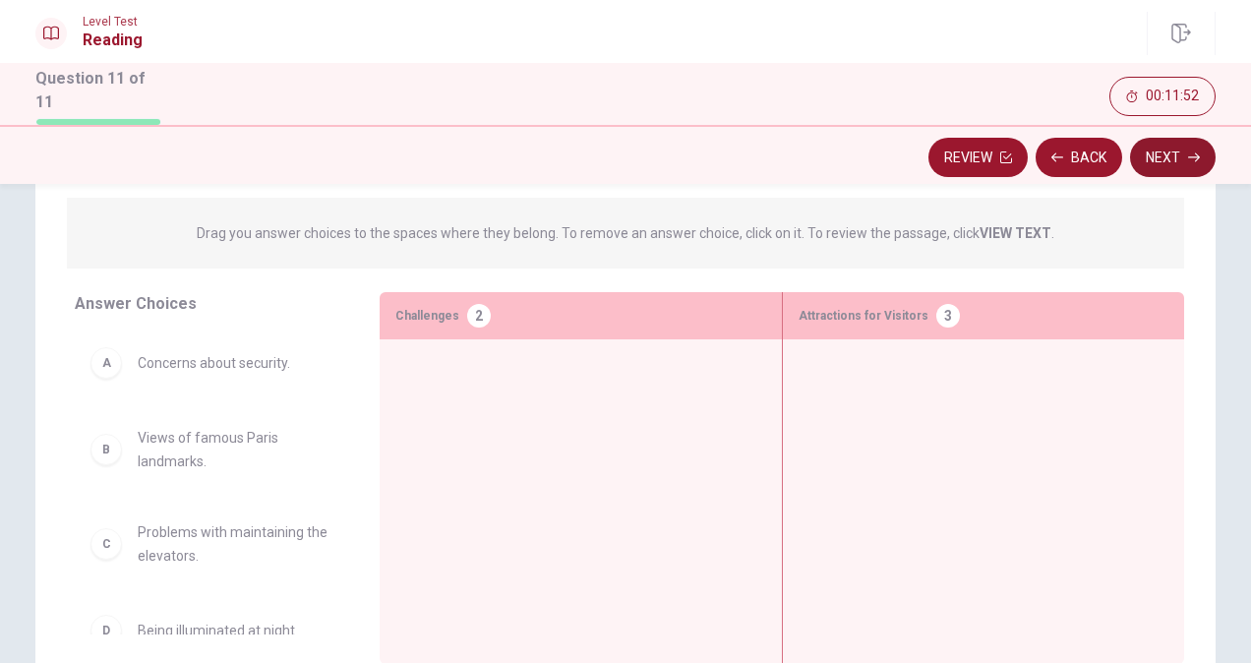
scroll to position [199, 0]
click at [1076, 155] on button "Back" at bounding box center [1079, 157] width 87 height 39
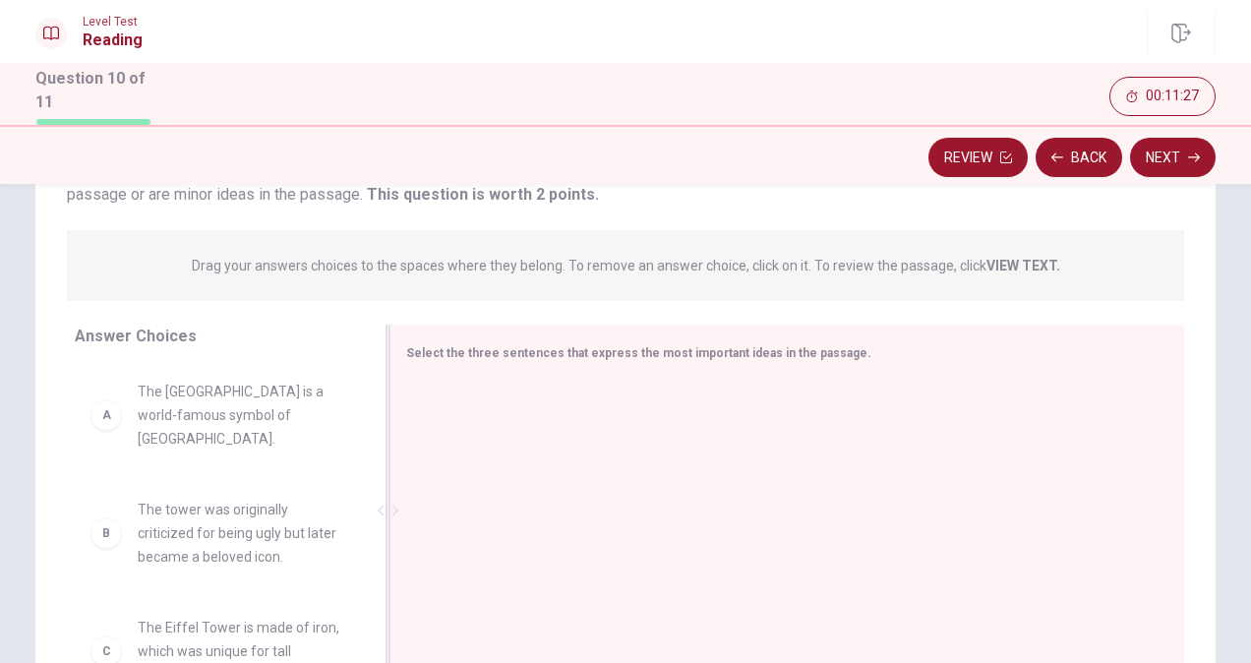
click at [671, 403] on div at bounding box center [779, 513] width 746 height 264
click at [103, 405] on div "A" at bounding box center [105, 414] width 31 height 31
click at [161, 398] on span "The [GEOGRAPHIC_DATA] is a world-famous symbol of [GEOGRAPHIC_DATA]." at bounding box center [240, 415] width 205 height 71
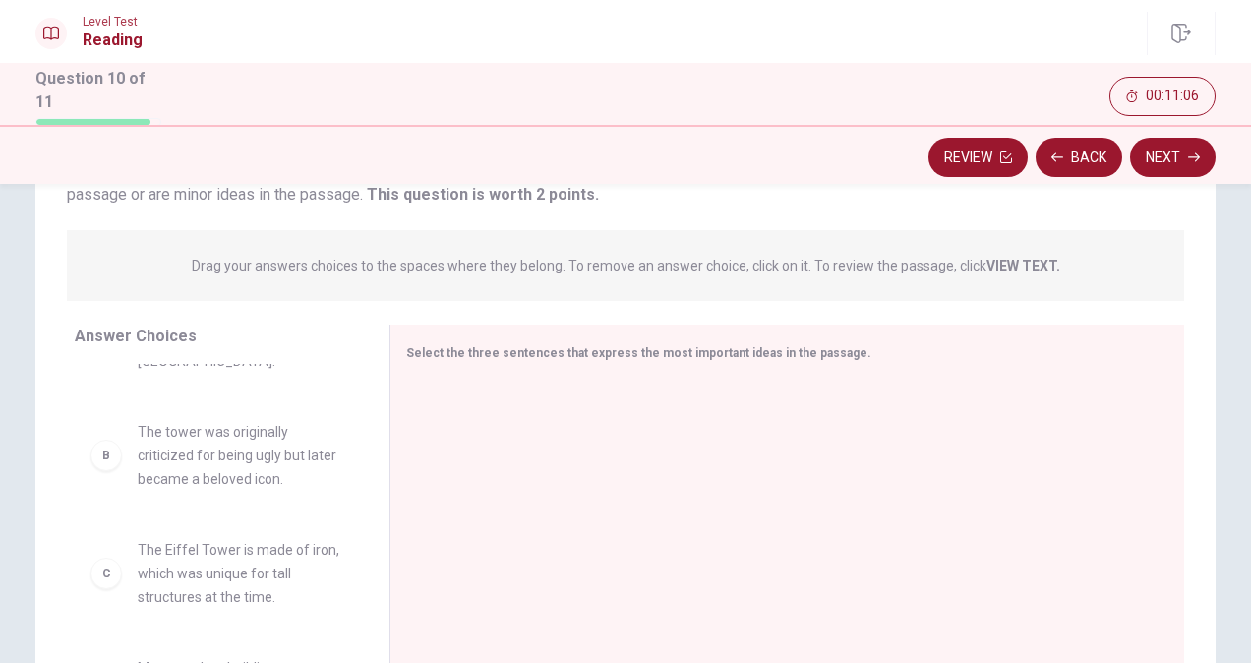
scroll to position [0, 0]
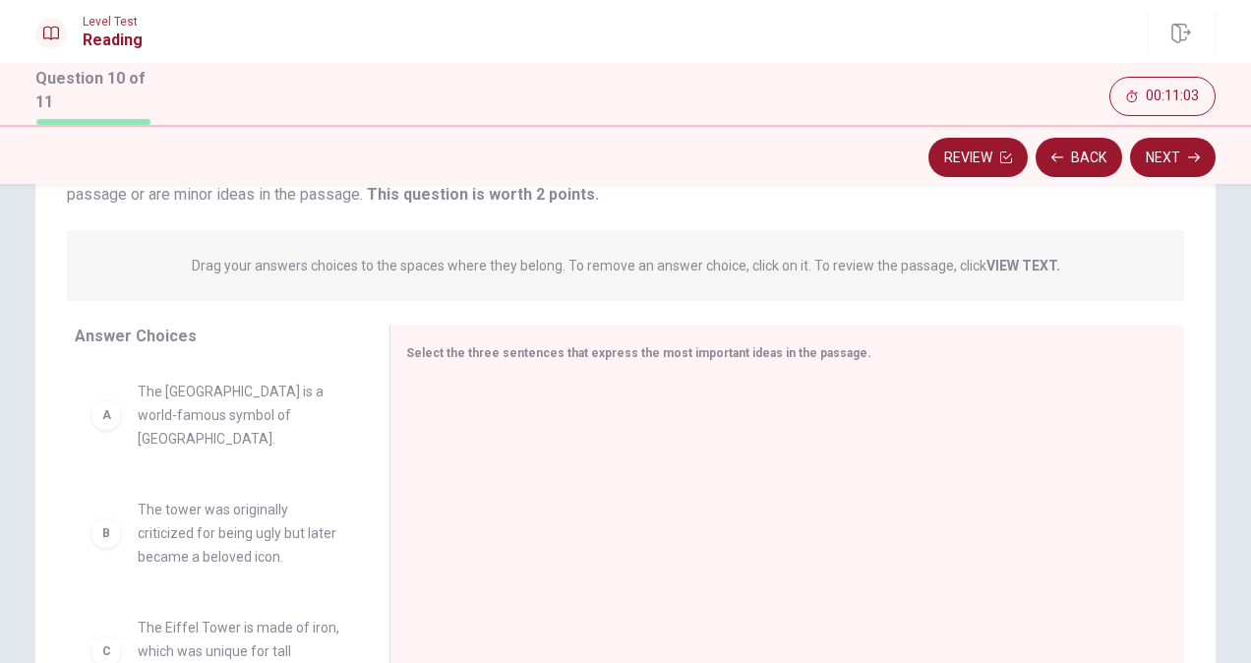
click at [104, 417] on div "A The Eiffel Tower is a world-famous symbol of [GEOGRAPHIC_DATA]." at bounding box center [216, 415] width 252 height 71
click at [101, 407] on div "A" at bounding box center [105, 414] width 31 height 31
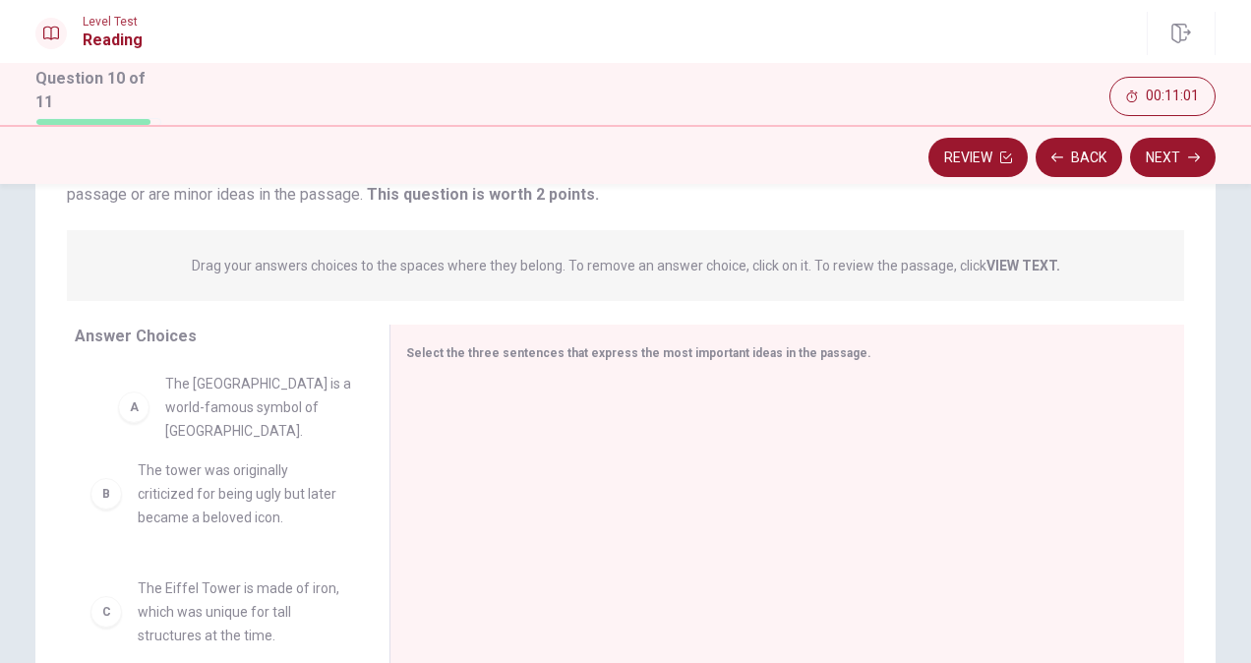
drag, startPoint x: 101, startPoint y: 407, endPoint x: 193, endPoint y: 405, distance: 91.5
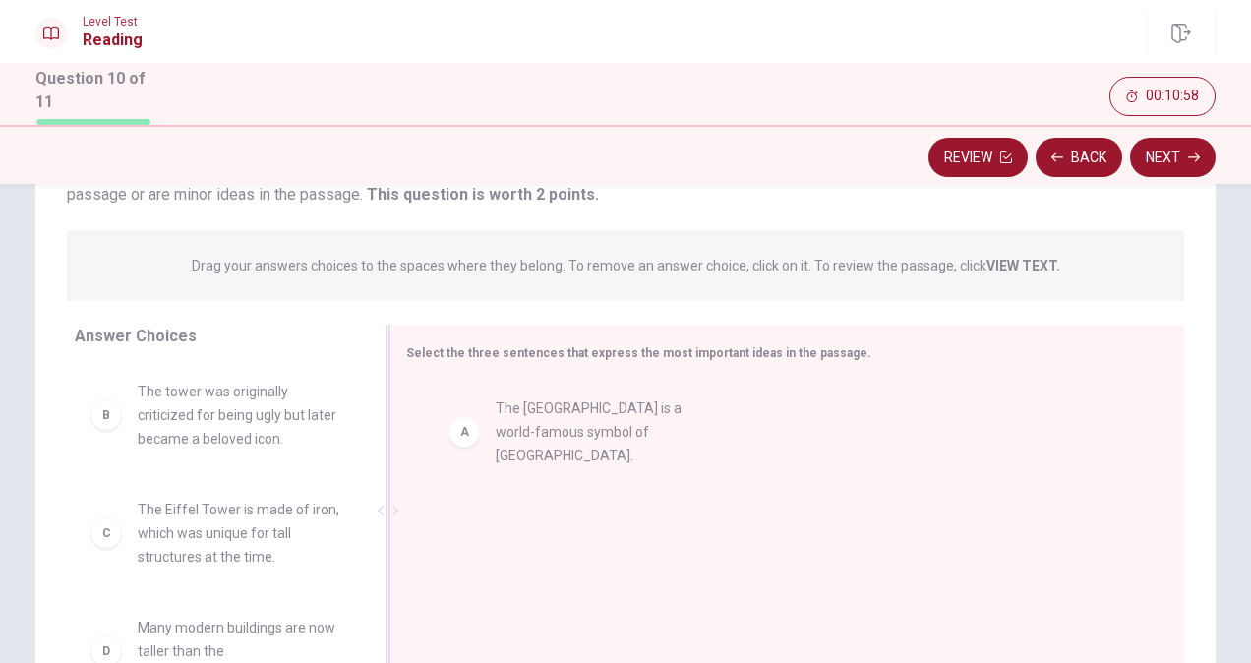
drag, startPoint x: 198, startPoint y: 405, endPoint x: 583, endPoint y: 427, distance: 386.1
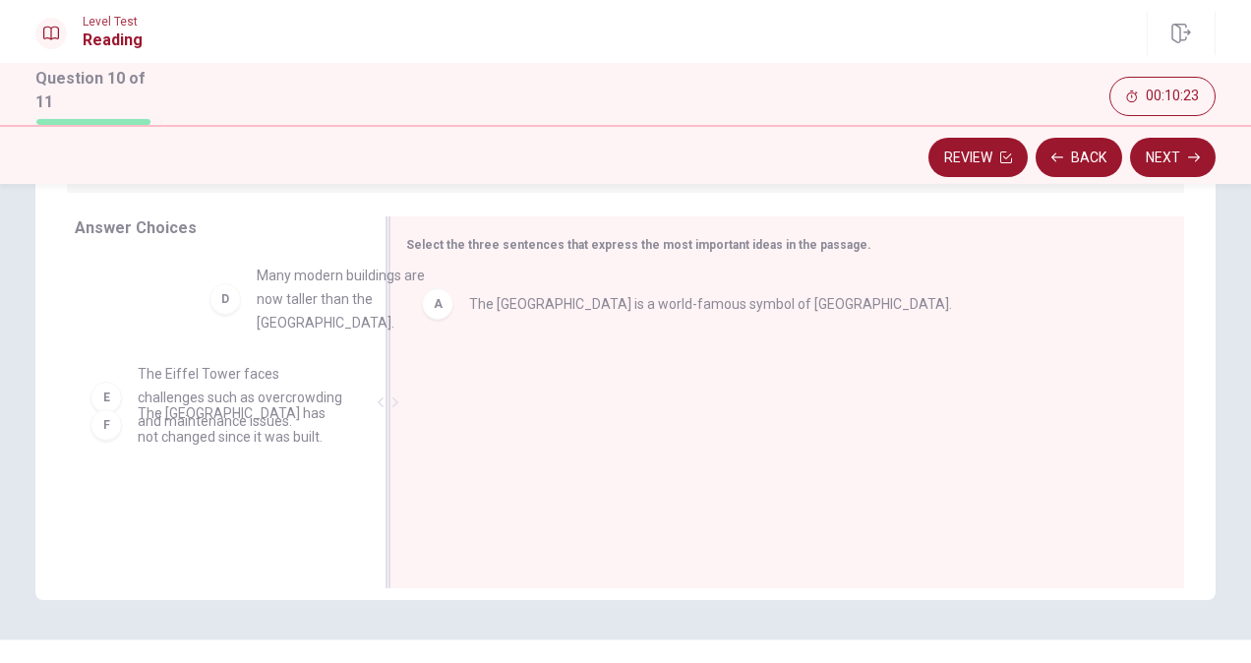
scroll to position [236, 0]
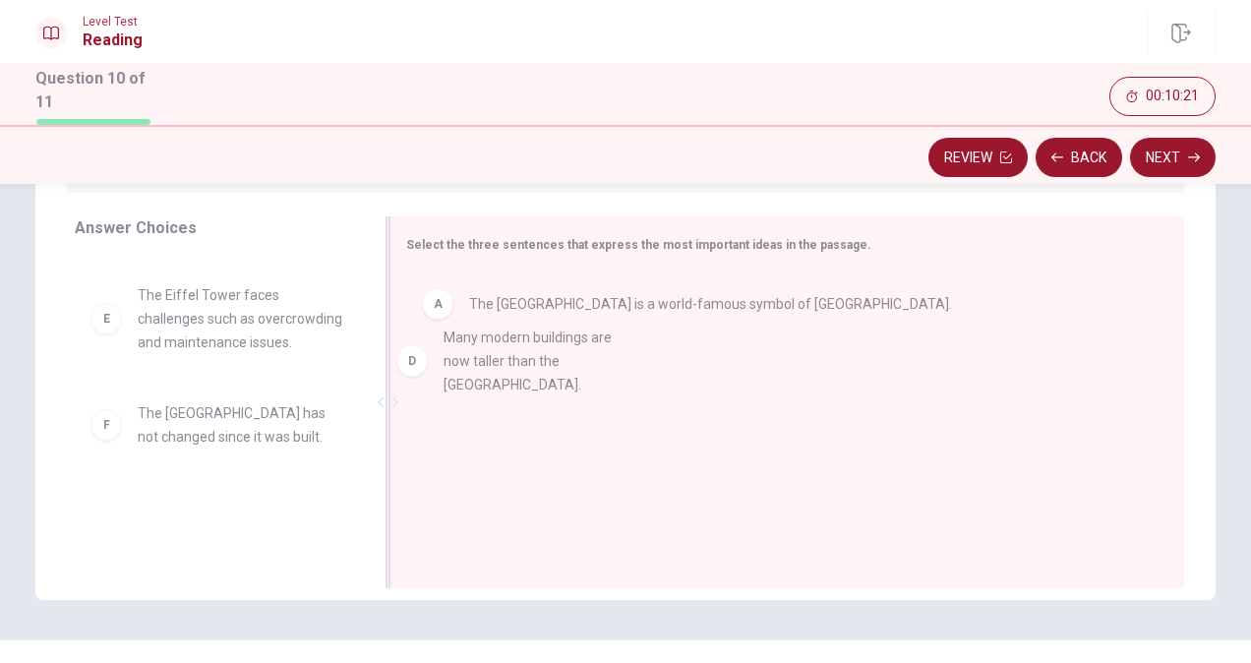
drag, startPoint x: 159, startPoint y: 297, endPoint x: 482, endPoint y: 366, distance: 329.8
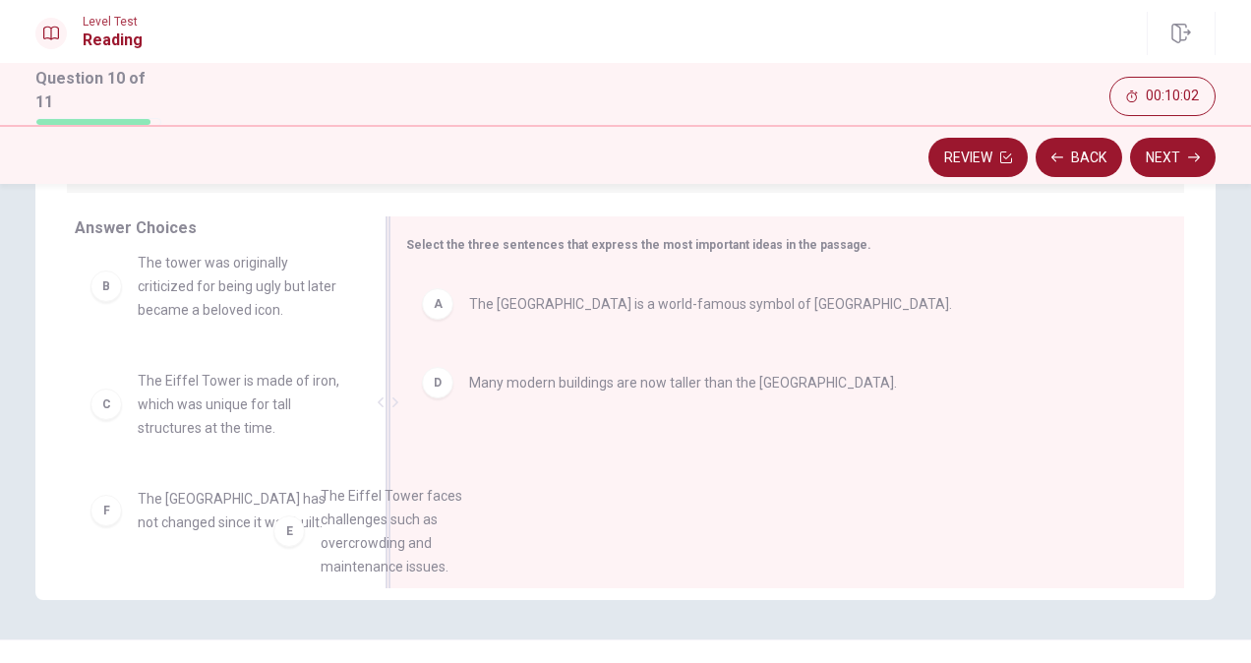
scroll to position [29, 0]
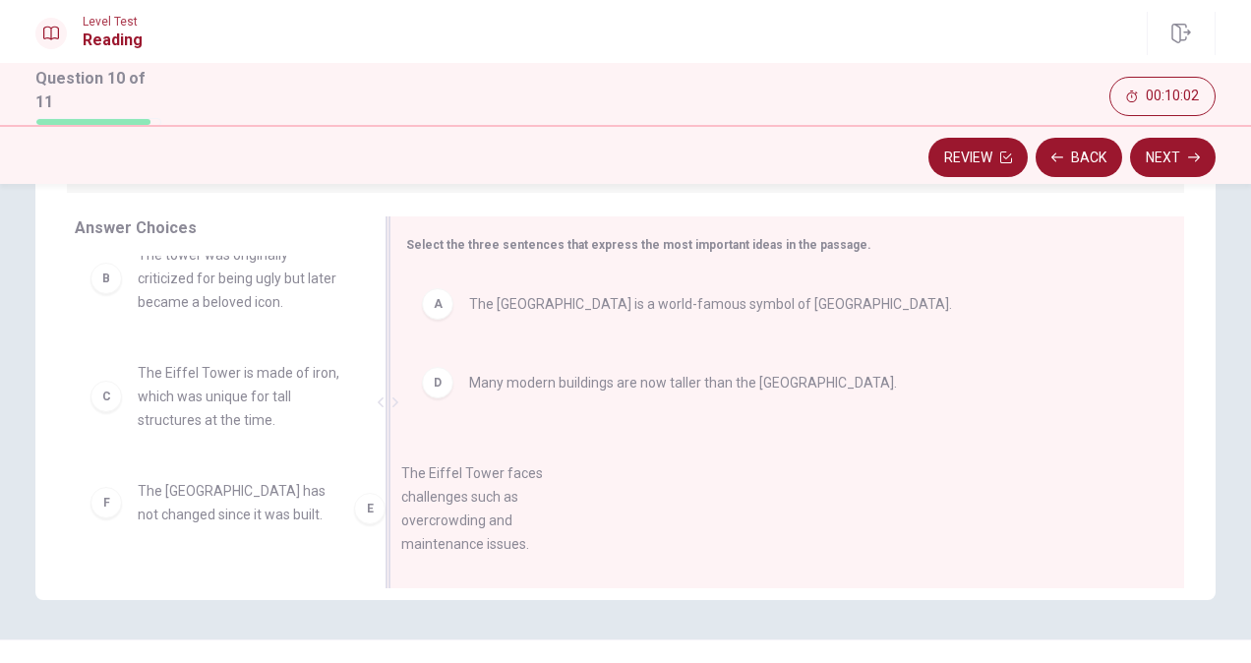
drag, startPoint x: 199, startPoint y: 521, endPoint x: 480, endPoint y: 464, distance: 287.0
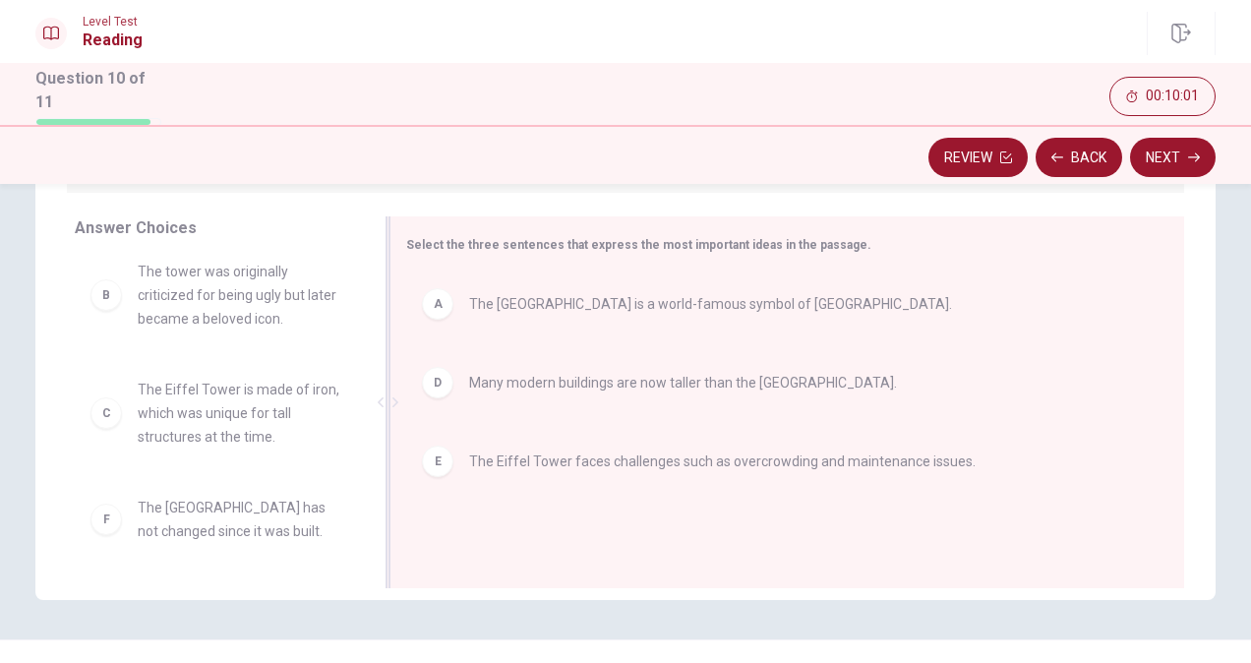
scroll to position [12, 0]
click at [1160, 152] on button "Next" at bounding box center [1173, 157] width 86 height 39
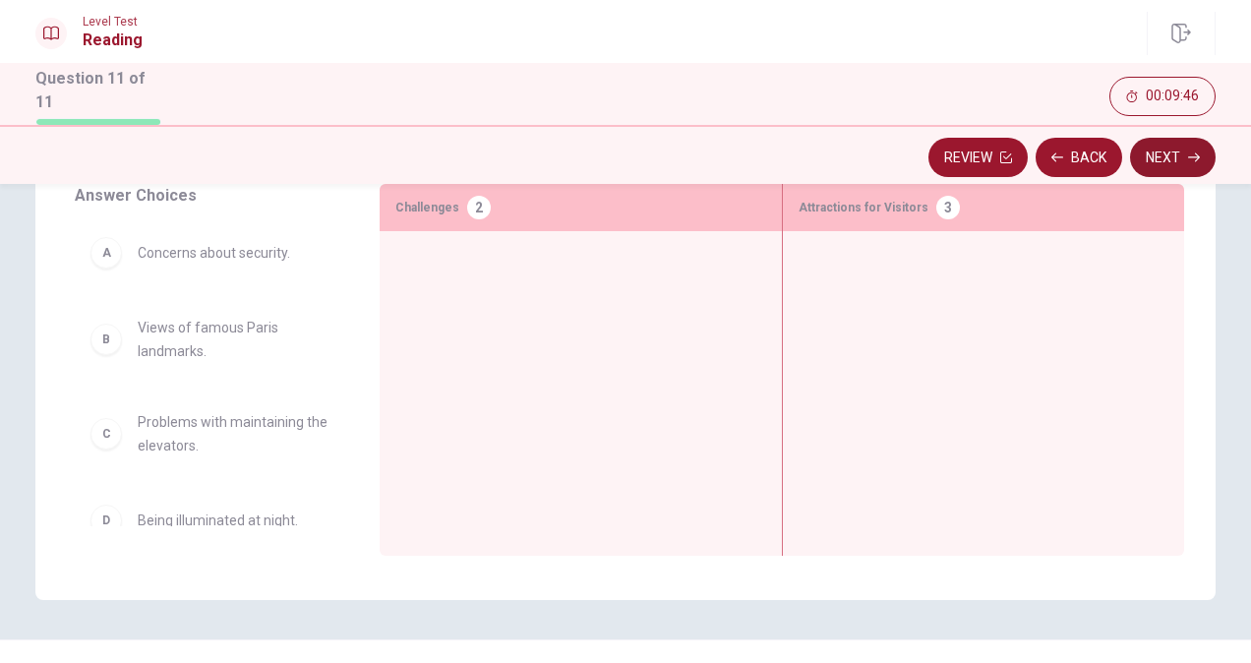
scroll to position [0, 0]
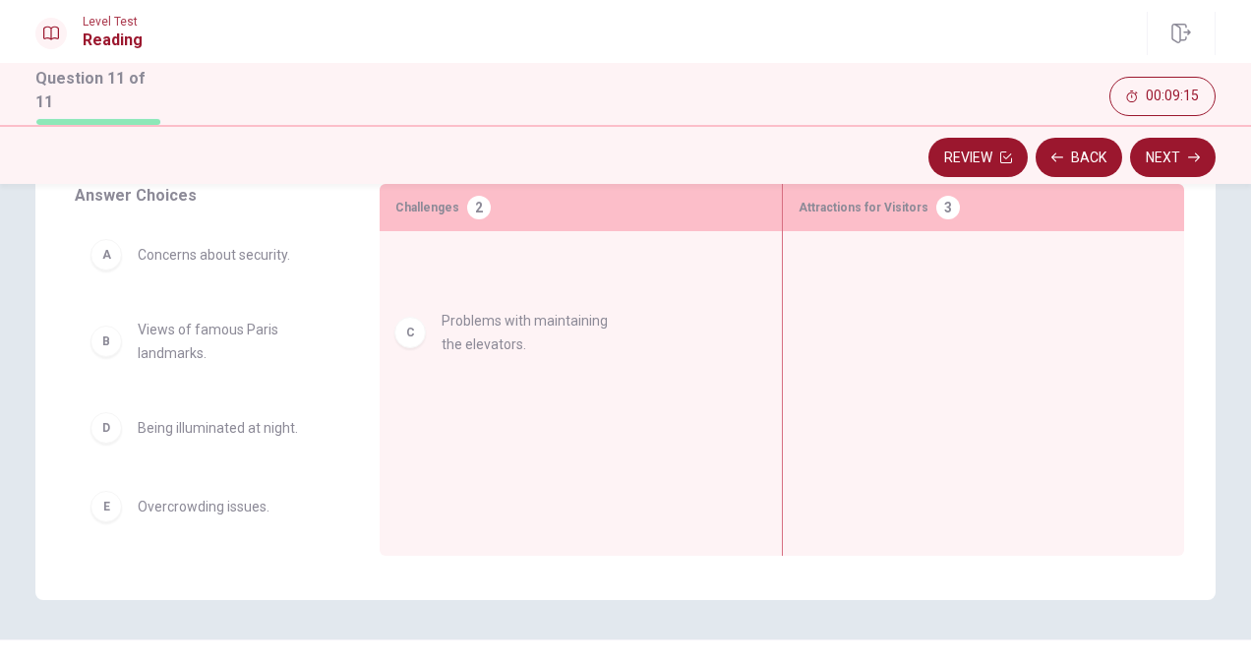
drag, startPoint x: 149, startPoint y: 442, endPoint x: 469, endPoint y: 340, distance: 335.3
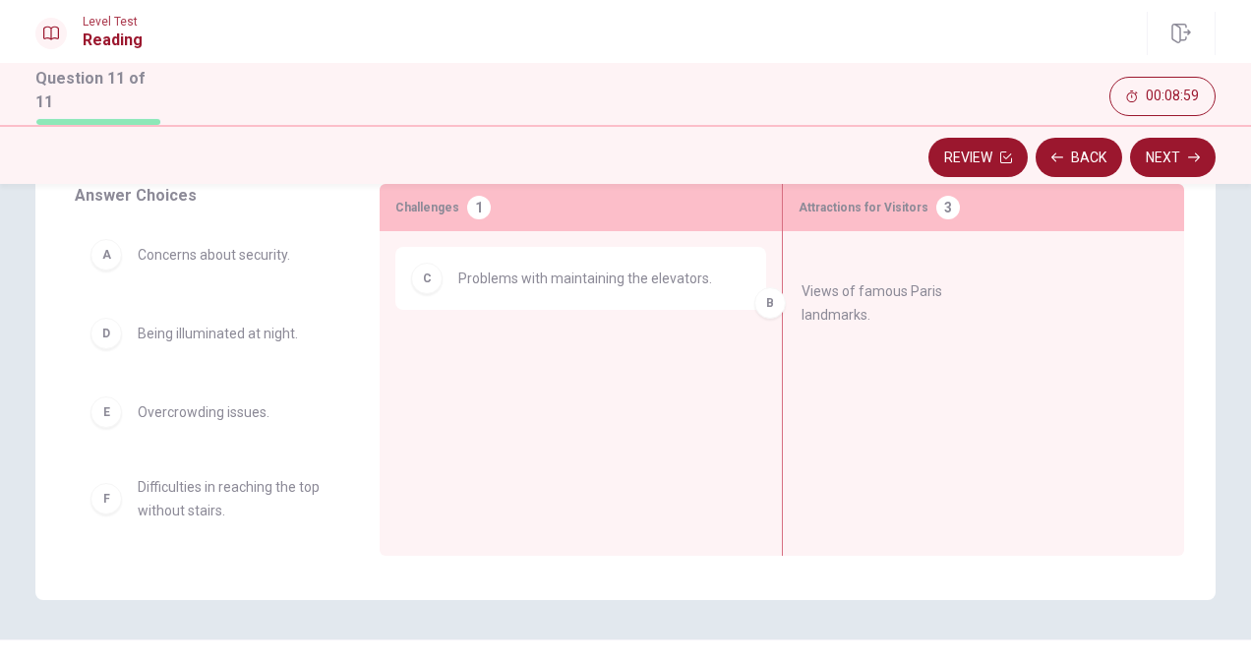
drag, startPoint x: 159, startPoint y: 362, endPoint x: 835, endPoint y: 325, distance: 676.7
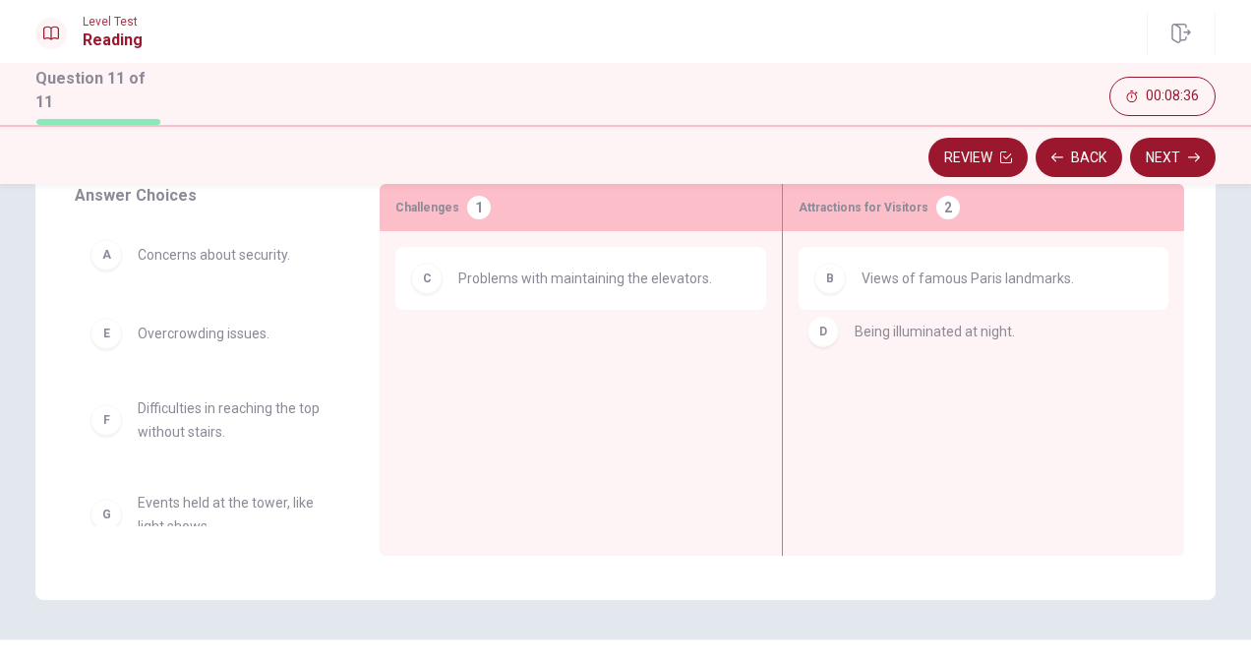
drag, startPoint x: 191, startPoint y: 332, endPoint x: 931, endPoint y: 336, distance: 740.5
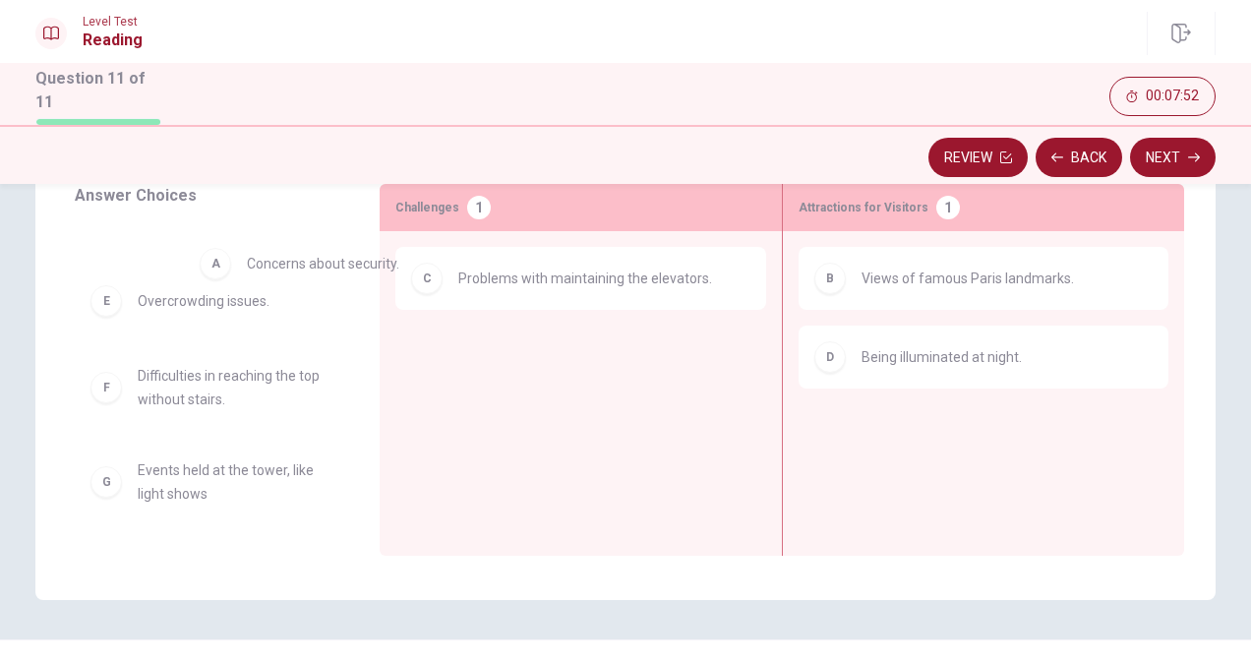
scroll to position [11, 0]
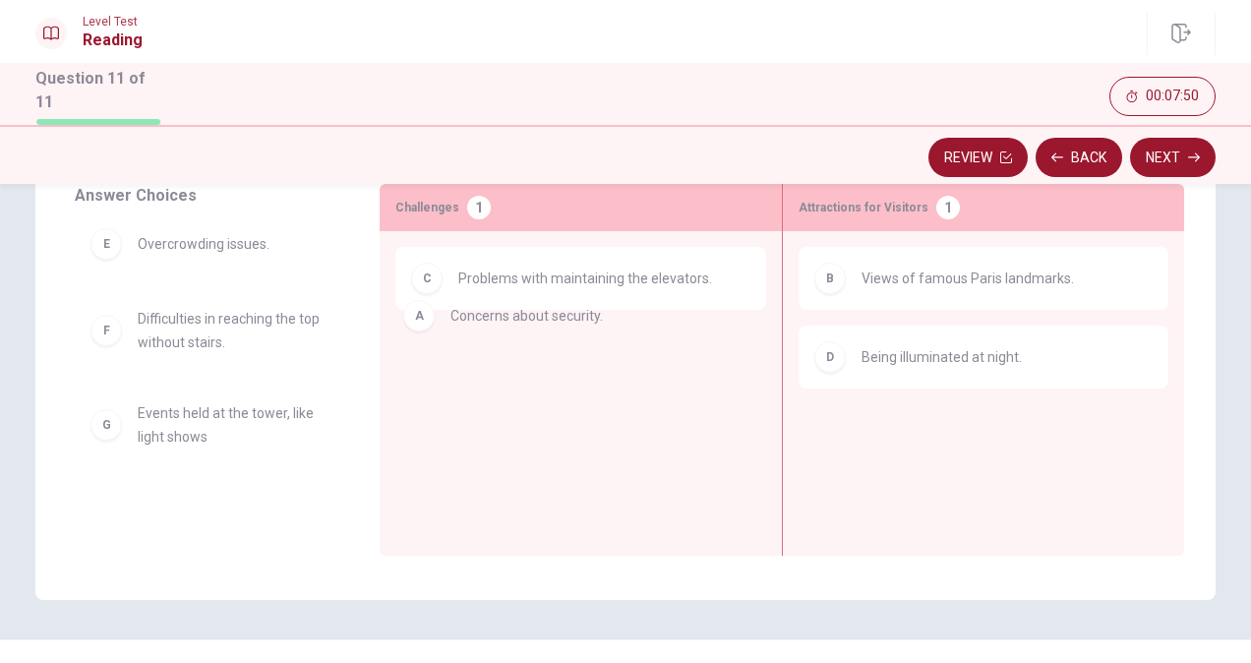
drag, startPoint x: 202, startPoint y: 235, endPoint x: 526, endPoint y: 327, distance: 337.4
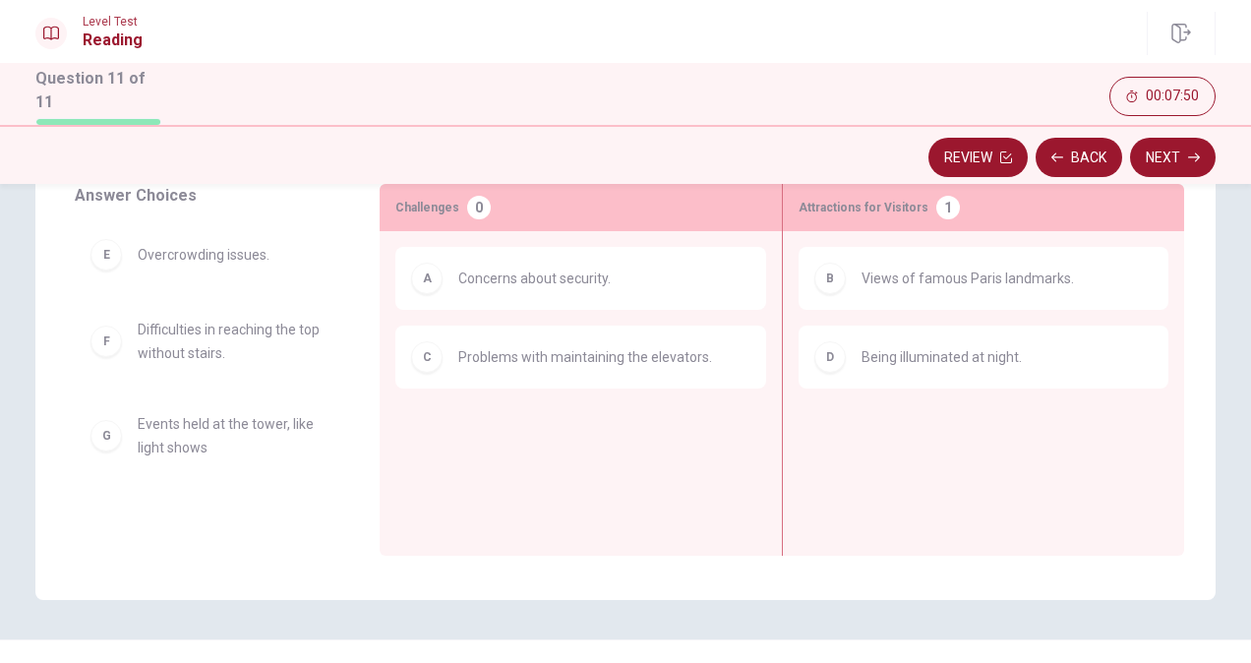
scroll to position [0, 0]
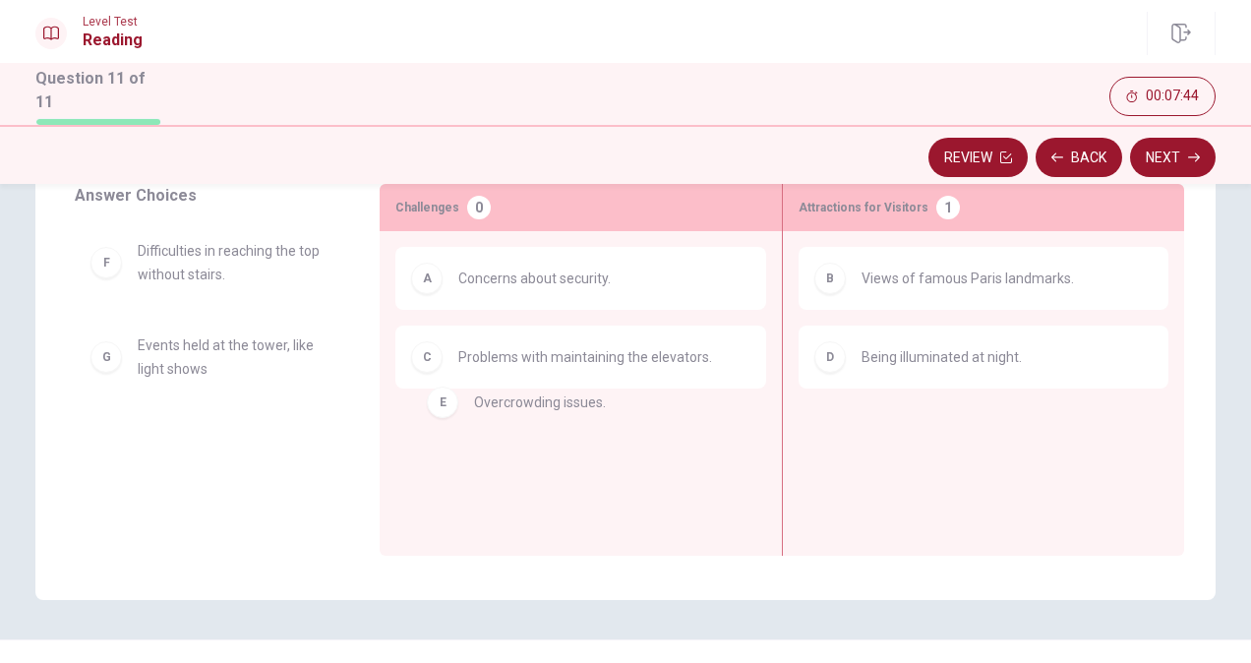
drag, startPoint x: 218, startPoint y: 265, endPoint x: 572, endPoint y: 415, distance: 384.7
drag, startPoint x: 223, startPoint y: 260, endPoint x: 623, endPoint y: 399, distance: 423.9
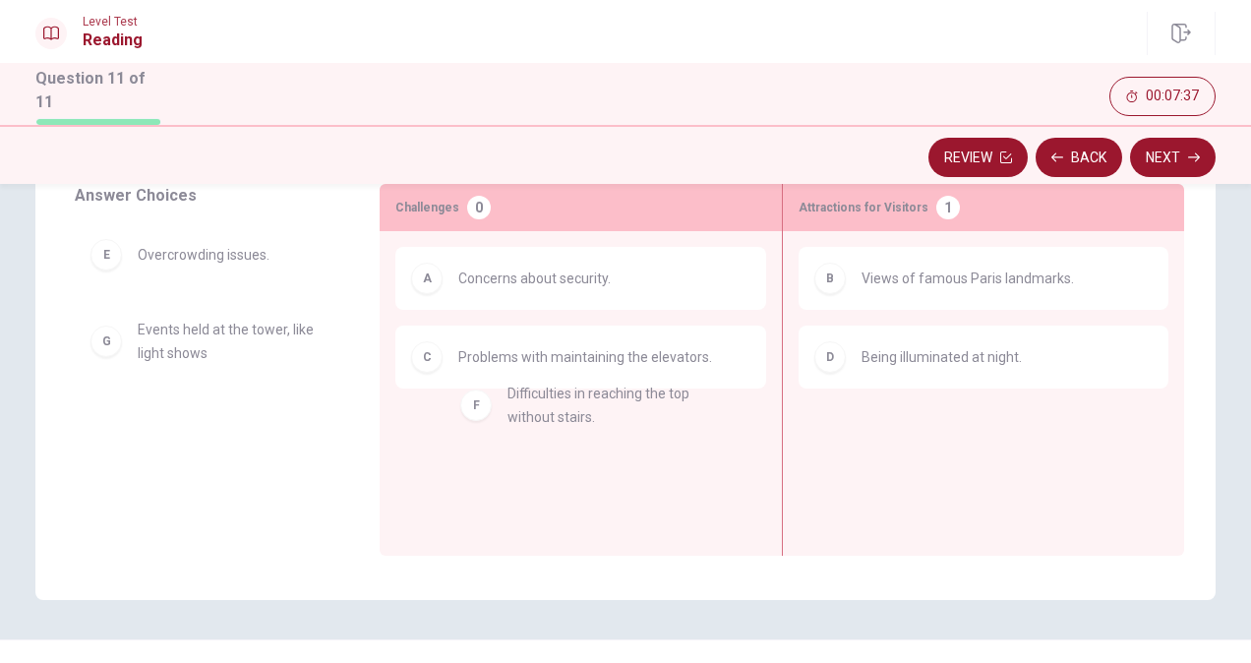
drag, startPoint x: 186, startPoint y: 328, endPoint x: 566, endPoint y: 395, distance: 386.4
drag, startPoint x: 225, startPoint y: 324, endPoint x: 564, endPoint y: 405, distance: 349.0
click at [564, 405] on div "Answer Choices E Overcrowding issues. G Events held at the tower, like light sh…" at bounding box center [625, 370] width 1180 height 372
drag, startPoint x: 191, startPoint y: 340, endPoint x: 538, endPoint y: 393, distance: 351.2
click at [538, 393] on div "Answer Choices E Overcrowding issues. G Events held at the tower, like light sh…" at bounding box center [625, 370] width 1180 height 372
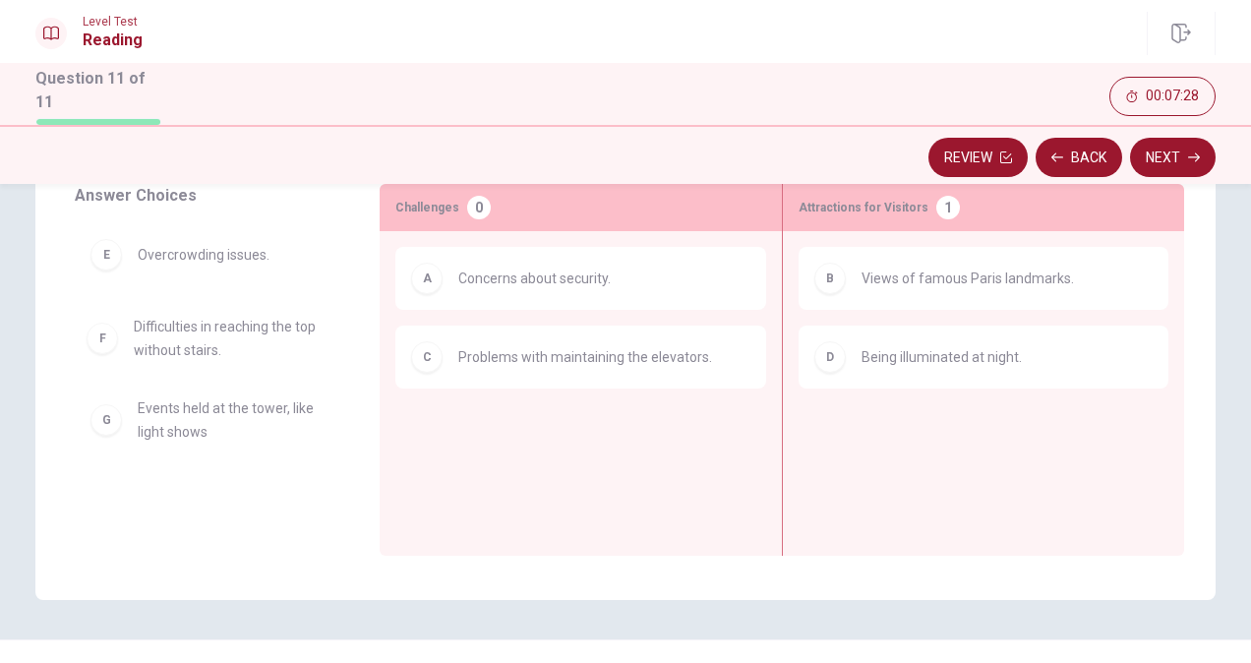
click at [538, 393] on div "A Concerns about security. C Problems with maintaining the elevators." at bounding box center [580, 363] width 371 height 232
drag, startPoint x: 167, startPoint y: 417, endPoint x: 838, endPoint y: 398, distance: 671.0
click at [838, 398] on div "Answer Choices E Overcrowding issues. G Events held at the tower, like light sh…" at bounding box center [625, 370] width 1180 height 372
drag, startPoint x: 215, startPoint y: 409, endPoint x: 761, endPoint y: 445, distance: 547.0
click at [761, 445] on div "Answer Choices E Overcrowding issues. G Events held at the tower, like light sh…" at bounding box center [625, 370] width 1180 height 372
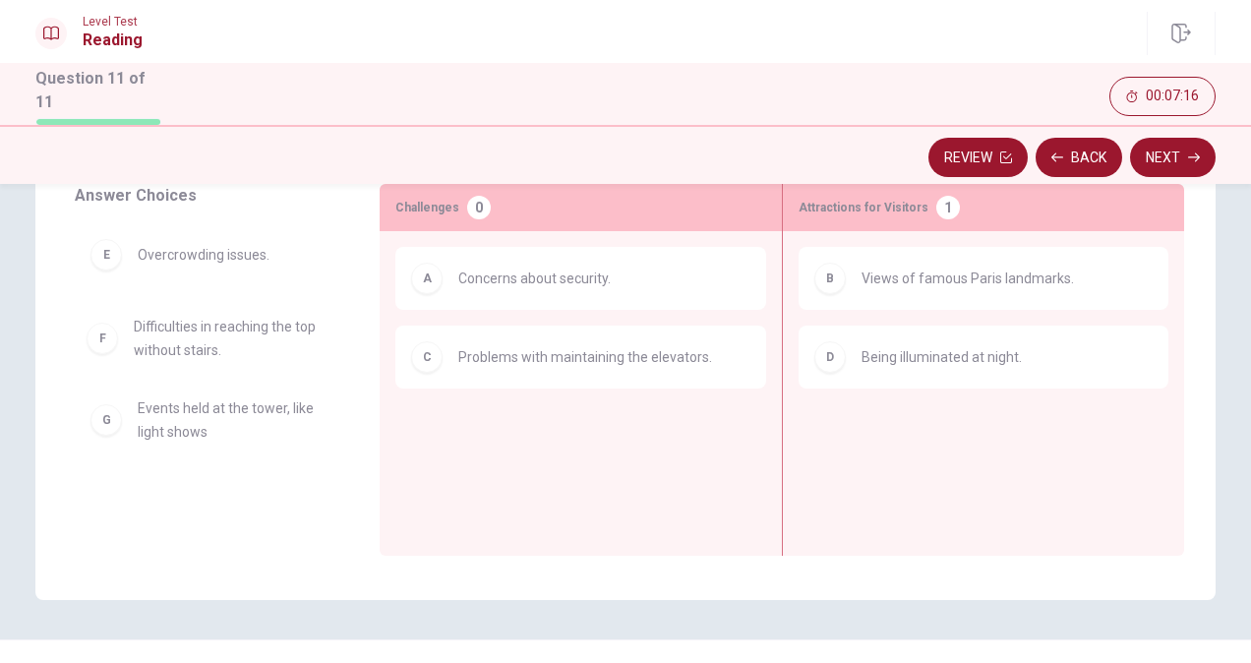
drag, startPoint x: 205, startPoint y: 264, endPoint x: 635, endPoint y: 337, distance: 437.0
click at [635, 337] on div "Answer Choices E Overcrowding issues. G Events held at the tower, like light sh…" at bounding box center [625, 370] width 1180 height 372
click at [895, 317] on div "B Views of famous Paris landmarks. D Being illuminated at night." at bounding box center [984, 363] width 370 height 232
click at [885, 427] on div "B Views of famous Paris landmarks. D Being illuminated at night." at bounding box center [984, 363] width 370 height 232
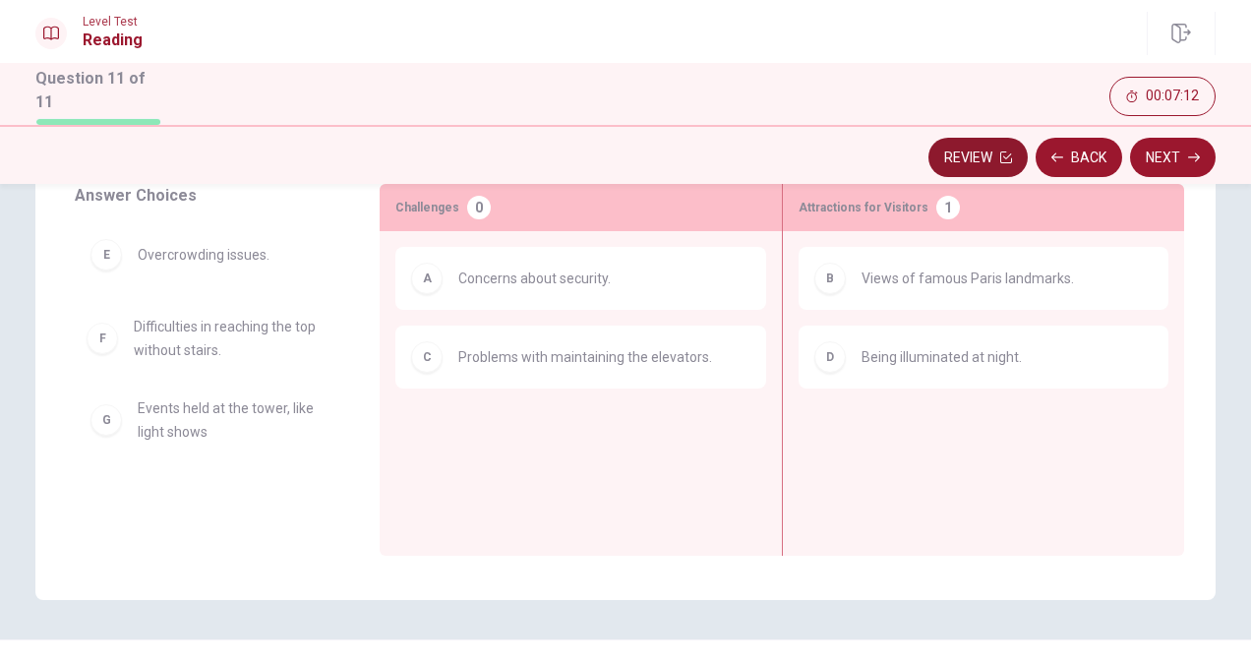
drag, startPoint x: 885, startPoint y: 427, endPoint x: 966, endPoint y: 157, distance: 281.3
click at [966, 157] on div "Level Test Reading Question 11 of 11 Review Back Next 00:07:12 Question 11 of 1…" at bounding box center [625, 331] width 1251 height 663
click at [966, 157] on button "Review" at bounding box center [977, 157] width 99 height 39
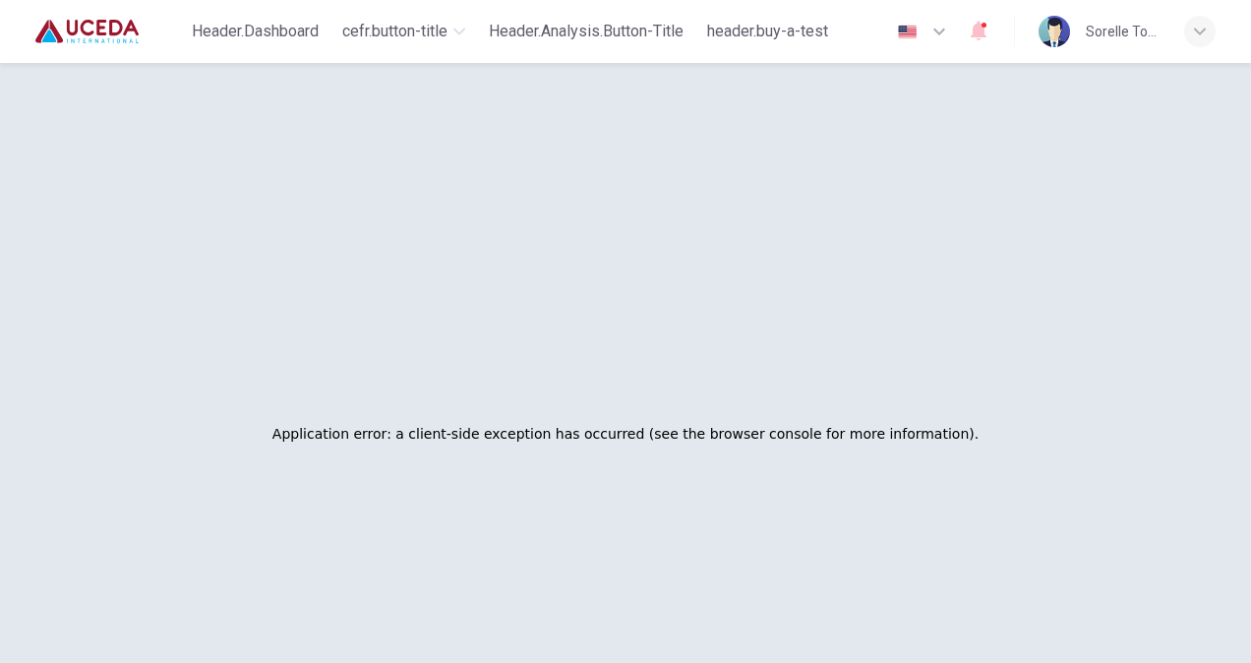
click at [672, 439] on h2 "Application error: a client-side exception has occurred (see the browser consol…" at bounding box center [625, 434] width 706 height 28
click at [254, 24] on span "header.dashboard" at bounding box center [255, 32] width 127 height 24
